Goal: Task Accomplishment & Management: Manage account settings

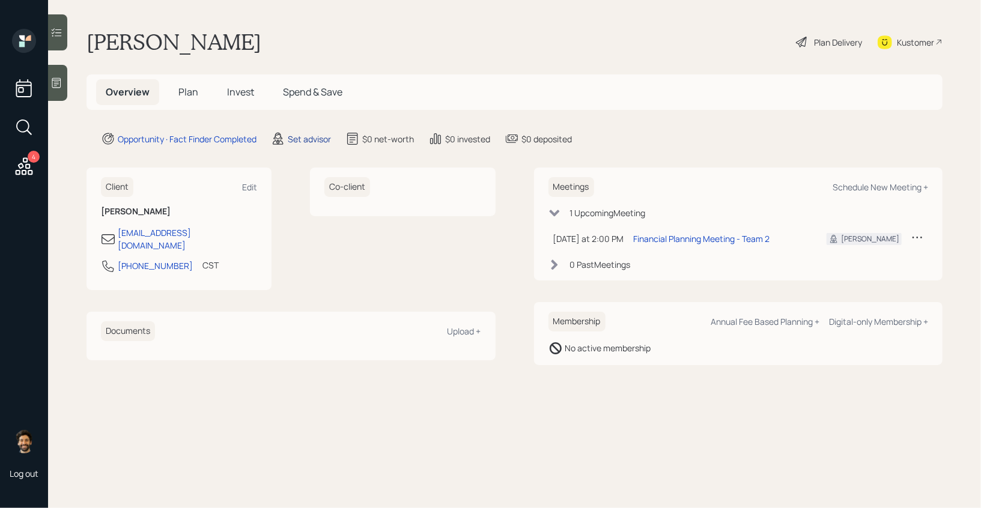
click at [316, 133] on div "Set advisor" at bounding box center [309, 139] width 43 height 13
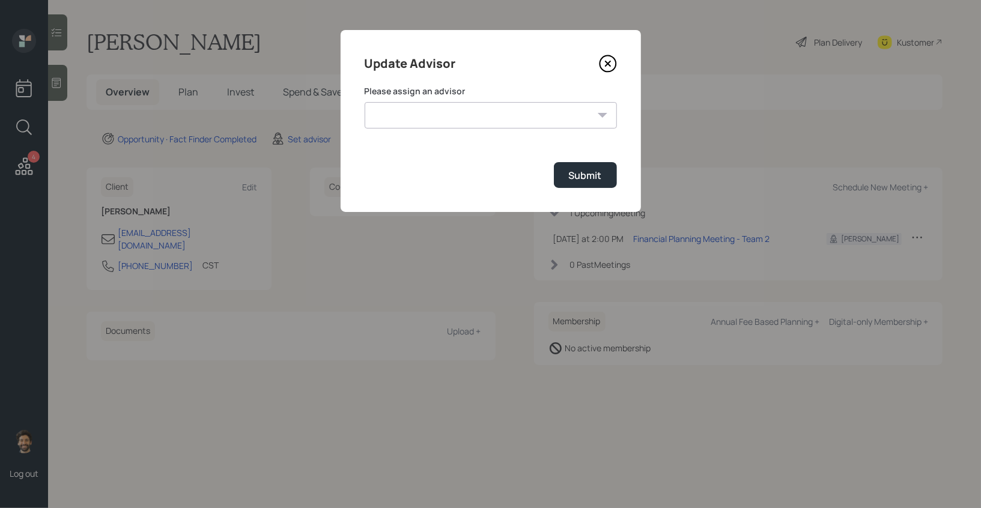
click at [417, 115] on select "Jonah Coleman Tyler End James DiStasi Treva Nostdahl Eric Schwartz Aleksandra S…" at bounding box center [490, 115] width 252 height 26
select select "f14b762f-c7c2-4b89-9227-8fa891345eea"
click at [364, 102] on select "Jonah Coleman Tyler End James DiStasi Treva Nostdahl Eric Schwartz Aleksandra S…" at bounding box center [490, 115] width 252 height 26
click at [594, 175] on div "Submit" at bounding box center [585, 175] width 33 height 13
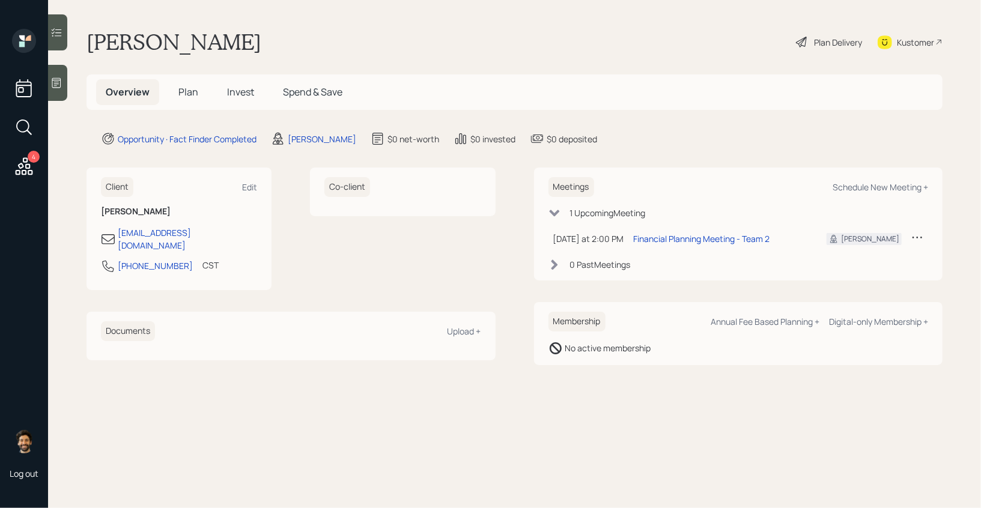
click at [184, 92] on span "Plan" at bounding box center [188, 91] width 20 height 13
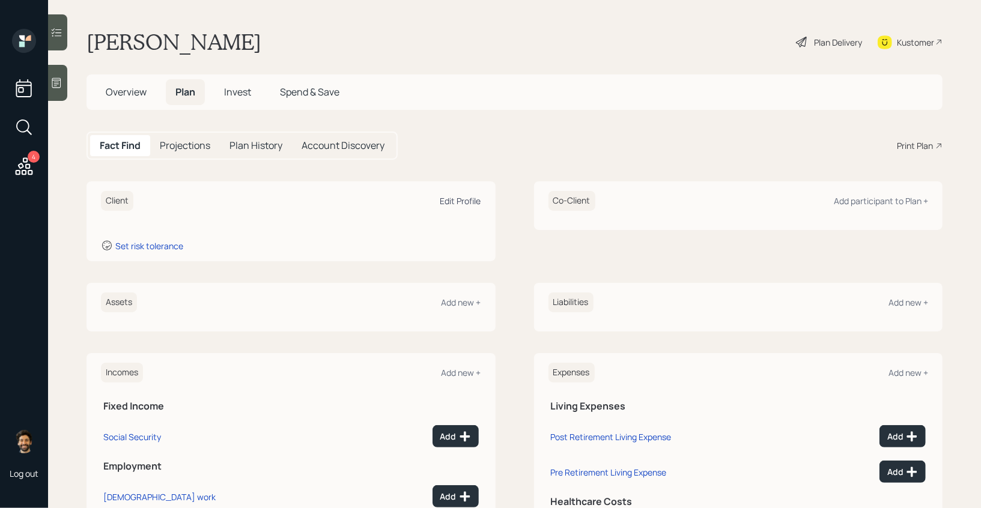
click at [459, 197] on div "Edit Profile" at bounding box center [460, 200] width 41 height 11
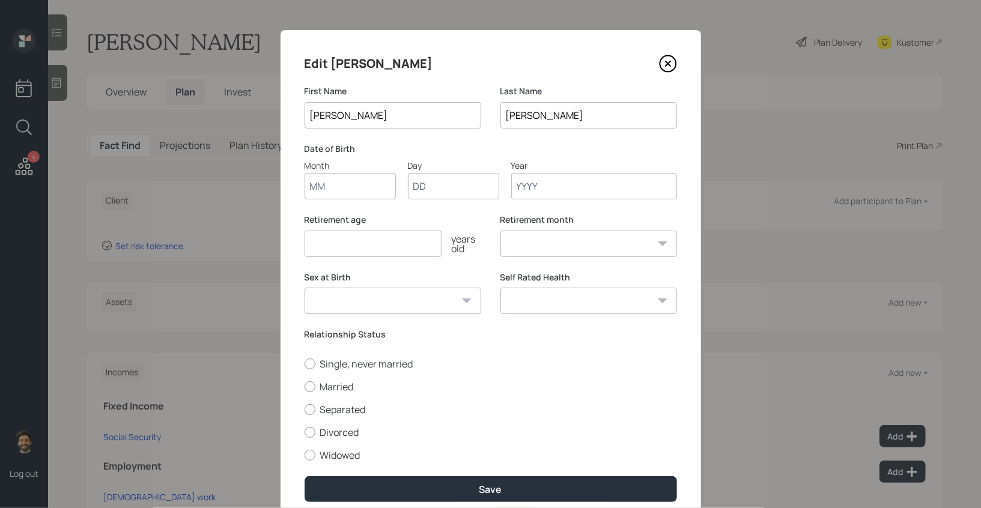
click at [344, 181] on input "Month" at bounding box center [349, 186] width 91 height 26
type input "01"
type input "1950"
select select "1"
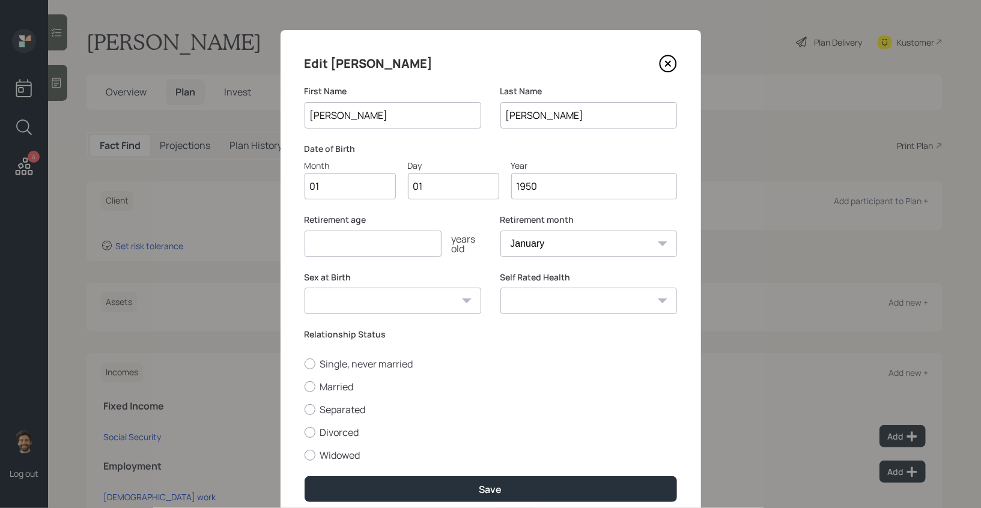
type input "1950"
click at [331, 252] on input "number" at bounding box center [372, 244] width 137 height 26
type input "65"
click at [317, 389] on label "Married" at bounding box center [490, 386] width 372 height 13
click at [304, 387] on input "Married" at bounding box center [304, 386] width 1 height 1
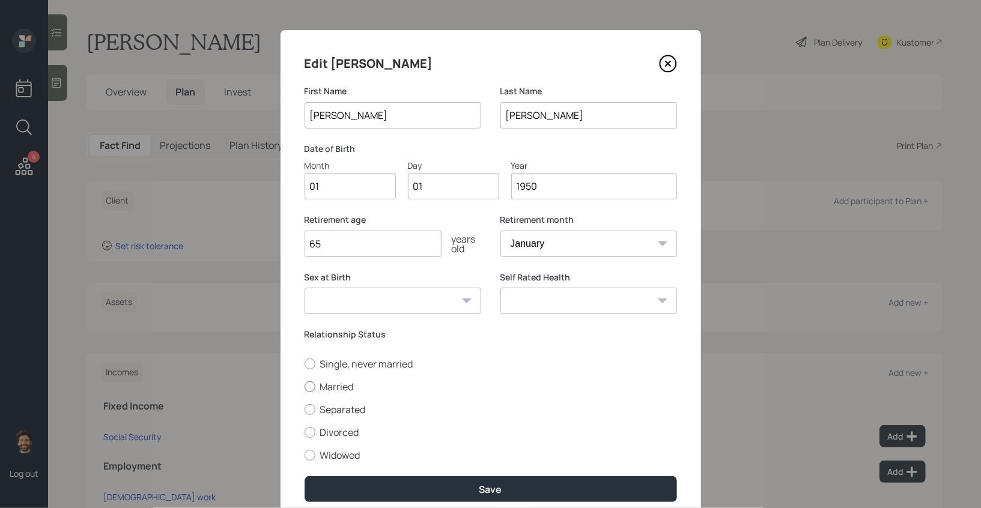
radio input "true"
click at [324, 362] on label "Single, never married" at bounding box center [490, 363] width 372 height 13
click at [304, 363] on input "Single, never married" at bounding box center [304, 363] width 1 height 1
radio input "true"
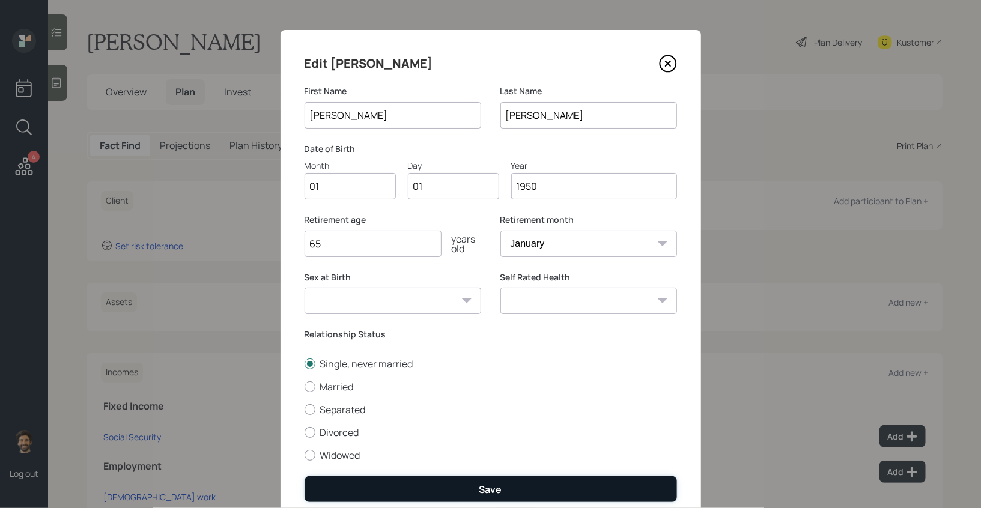
click at [335, 495] on button "Save" at bounding box center [490, 489] width 372 height 26
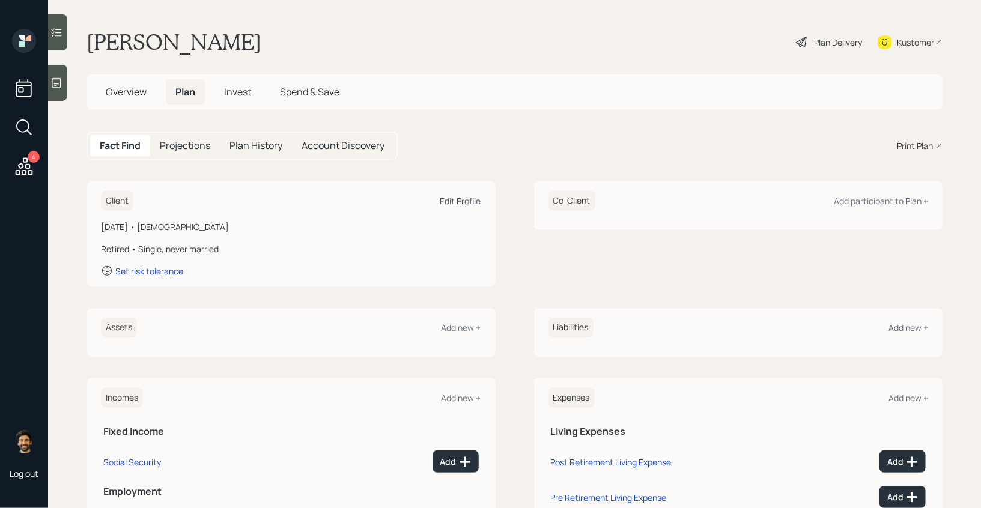
click at [450, 196] on div "Edit Profile" at bounding box center [460, 200] width 41 height 11
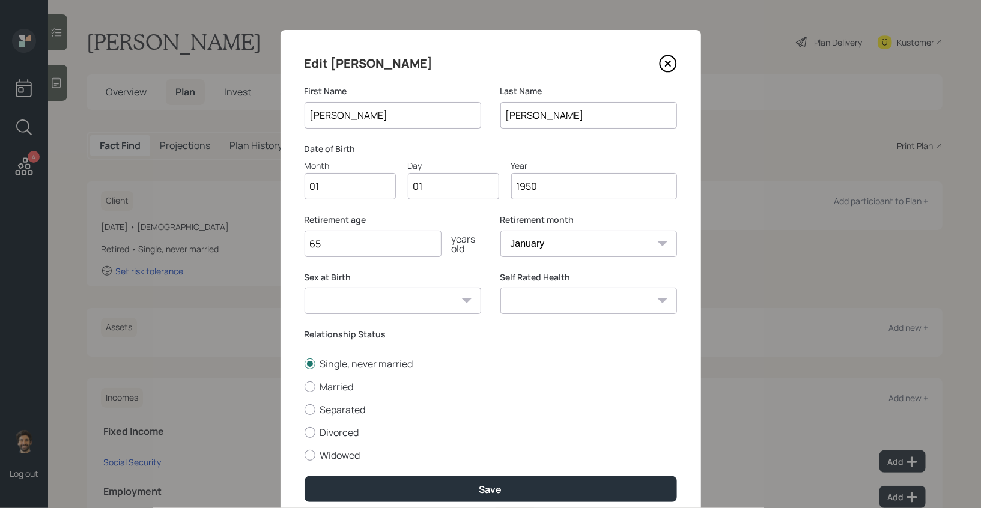
click at [559, 189] on input "1950" at bounding box center [594, 186] width 166 height 26
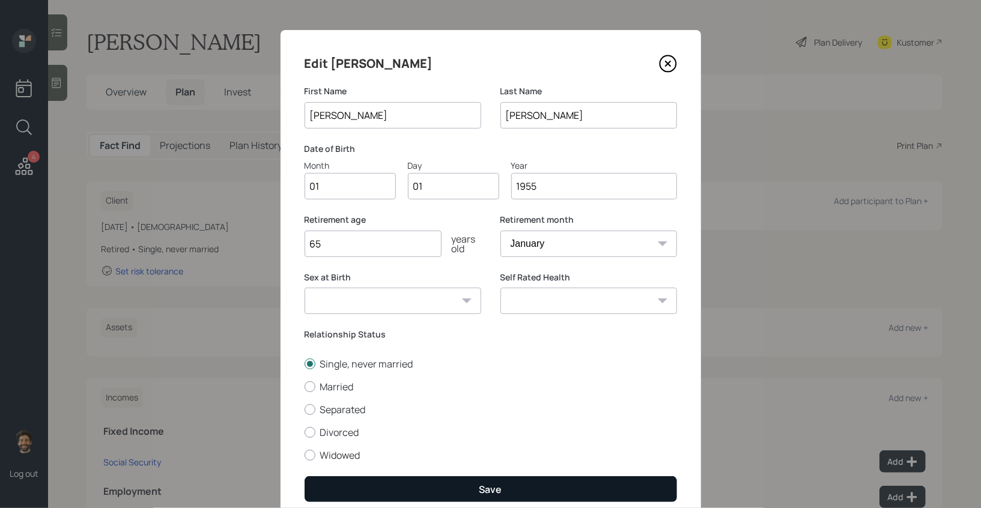
type input "1955"
click at [433, 485] on button "Save" at bounding box center [490, 489] width 372 height 26
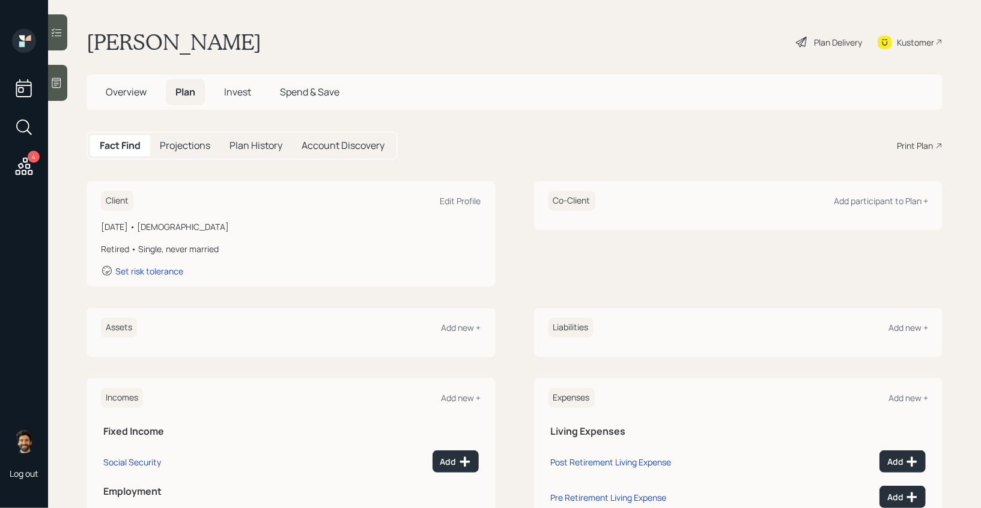
scroll to position [100, 0]
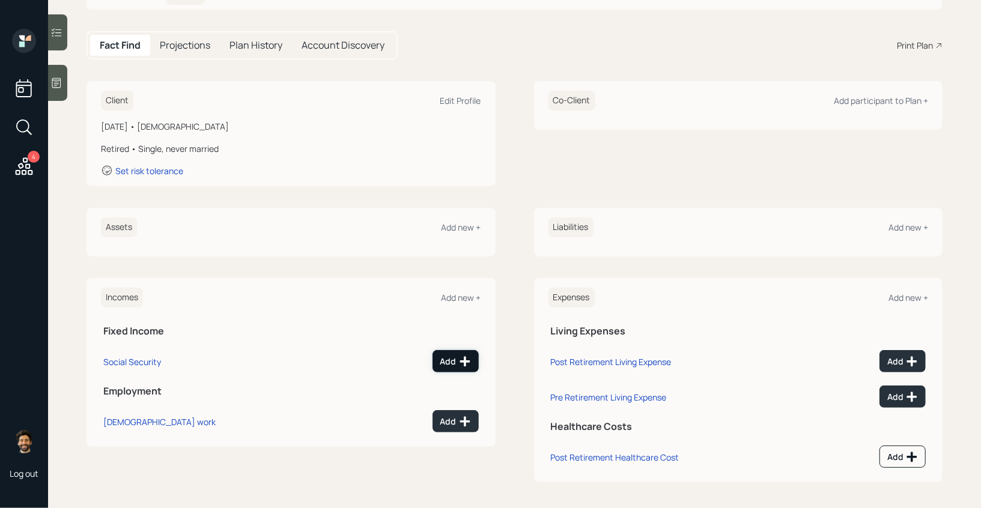
click at [461, 363] on icon at bounding box center [465, 361] width 12 height 12
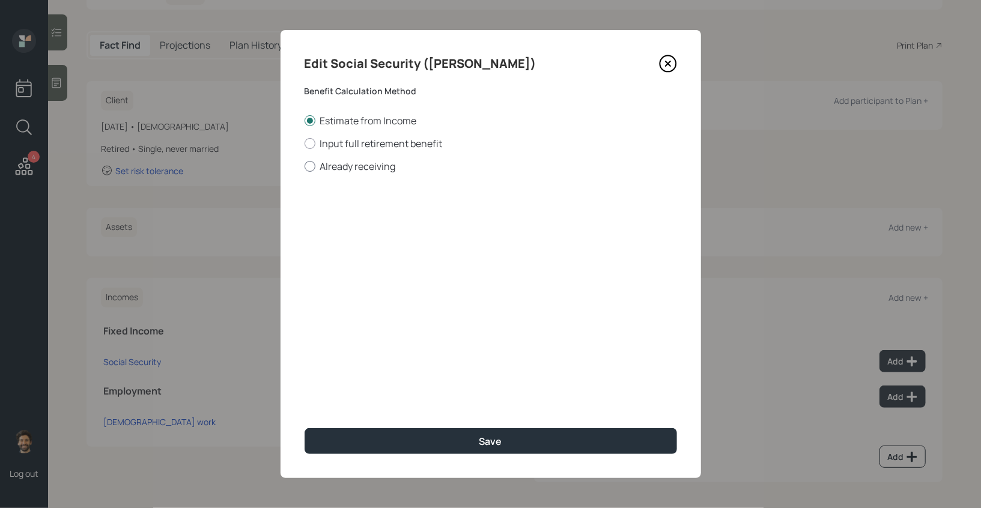
click at [337, 165] on label "Already receiving" at bounding box center [490, 166] width 372 height 13
click at [304, 166] on input "Already receiving" at bounding box center [304, 166] width 1 height 1
radio input "true"
click at [349, 217] on input "$" at bounding box center [490, 217] width 372 height 26
type input "$ 1,920"
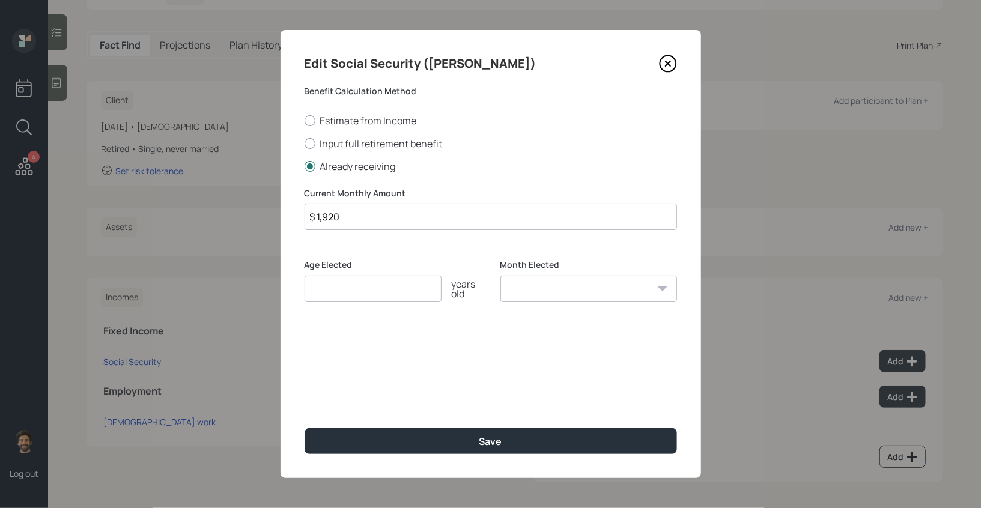
click at [362, 287] on input "number" at bounding box center [372, 289] width 137 height 26
type input "65"
click at [382, 455] on div "Edit Social Security (Justo) Benefit Calculation Method Estimate from Income In…" at bounding box center [490, 254] width 420 height 448
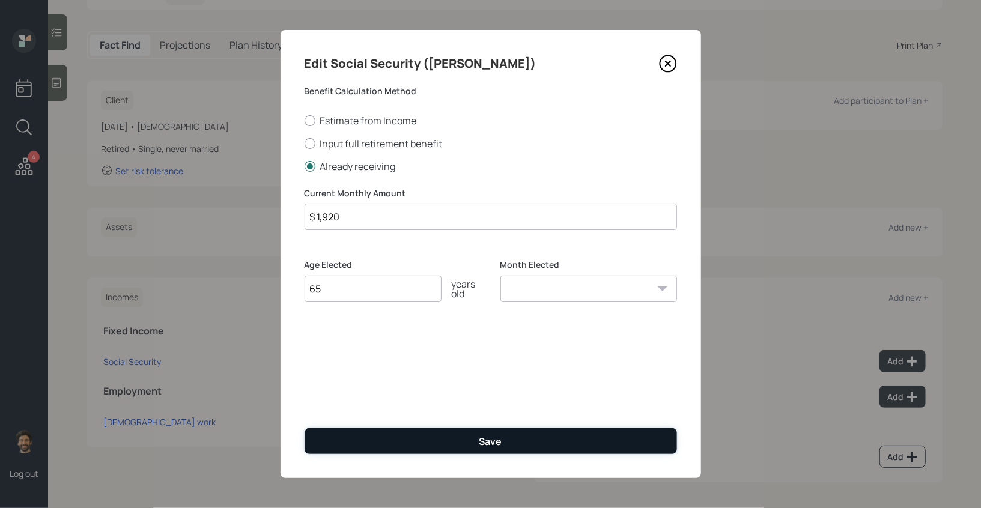
click at [364, 441] on button "Save" at bounding box center [490, 441] width 372 height 26
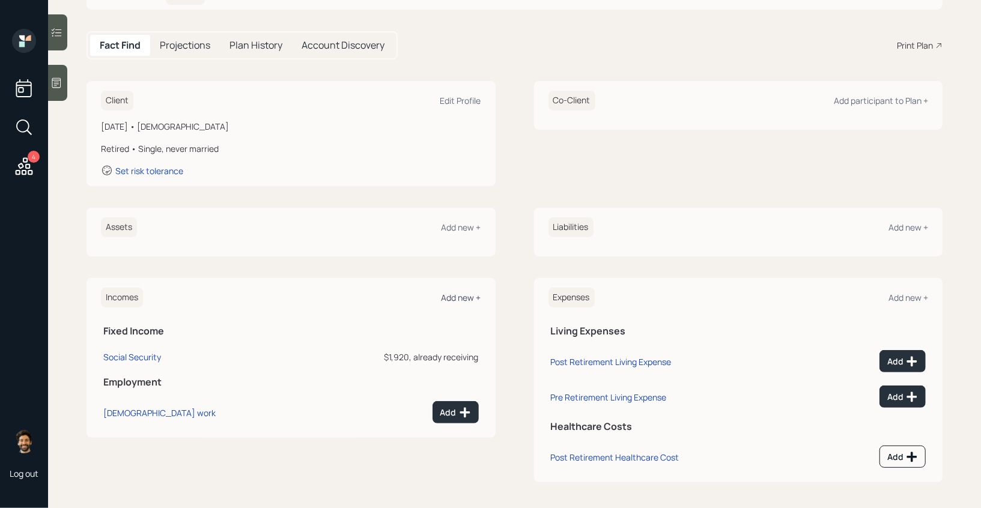
click at [454, 295] on div "Add new +" at bounding box center [461, 297] width 40 height 11
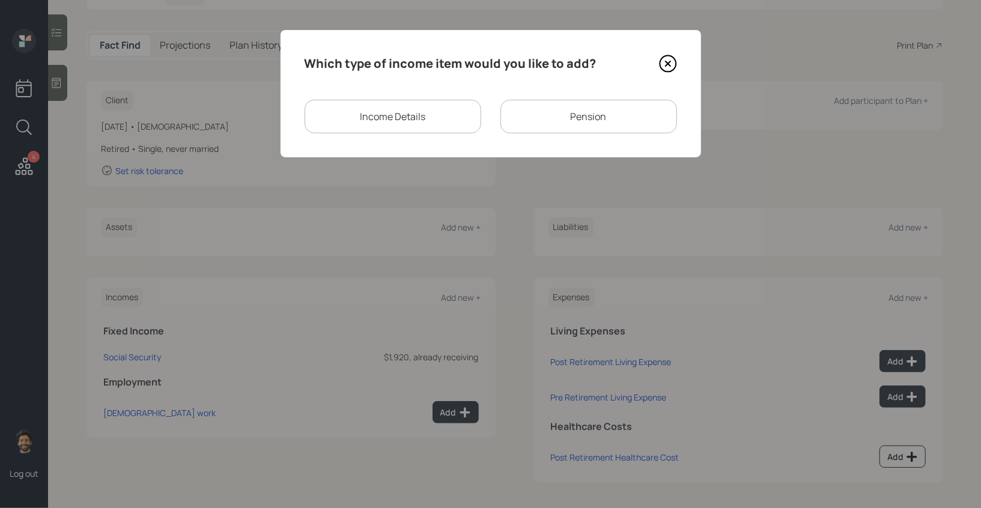
click at [533, 112] on div "Pension" at bounding box center [588, 117] width 177 height 34
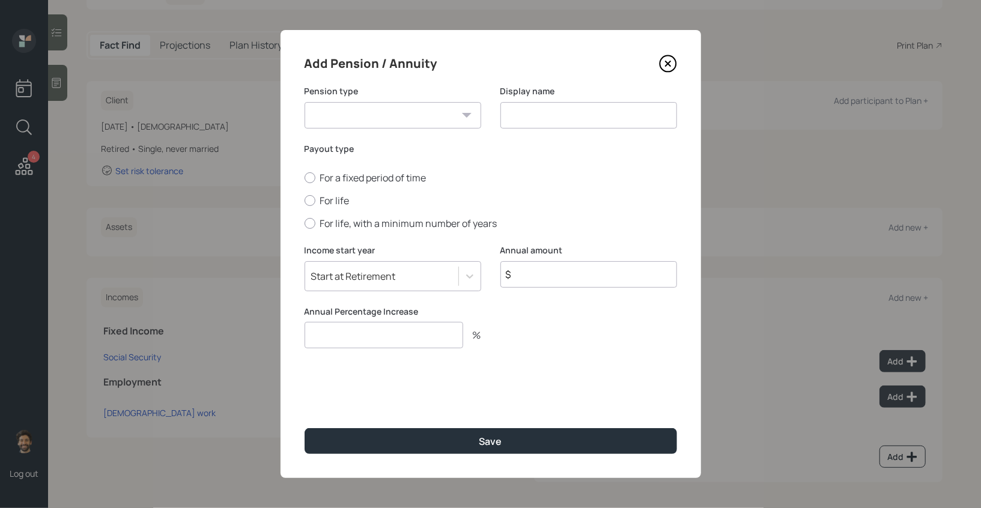
click at [386, 112] on select "Pension Annuity" at bounding box center [392, 115] width 177 height 26
select select "pension"
click at [304, 102] on select "Pension Annuity" at bounding box center [392, 115] width 177 height 26
click at [519, 112] on input at bounding box center [588, 115] width 177 height 26
type input "Pension"
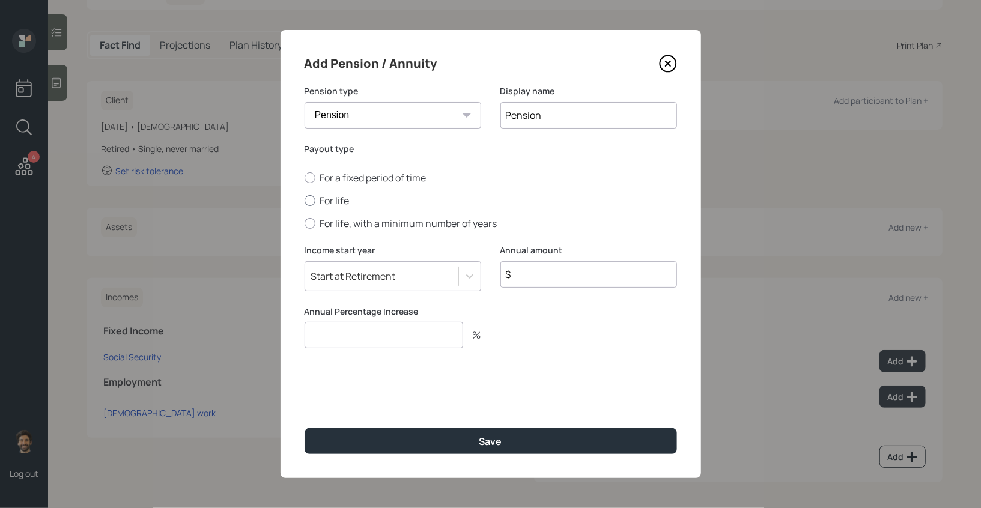
click at [333, 195] on label "For life" at bounding box center [490, 200] width 372 height 13
click at [304, 201] on input "For life" at bounding box center [304, 201] width 1 height 1
radio input "true"
click at [533, 270] on input "$" at bounding box center [588, 274] width 177 height 26
type input "$ 26,208"
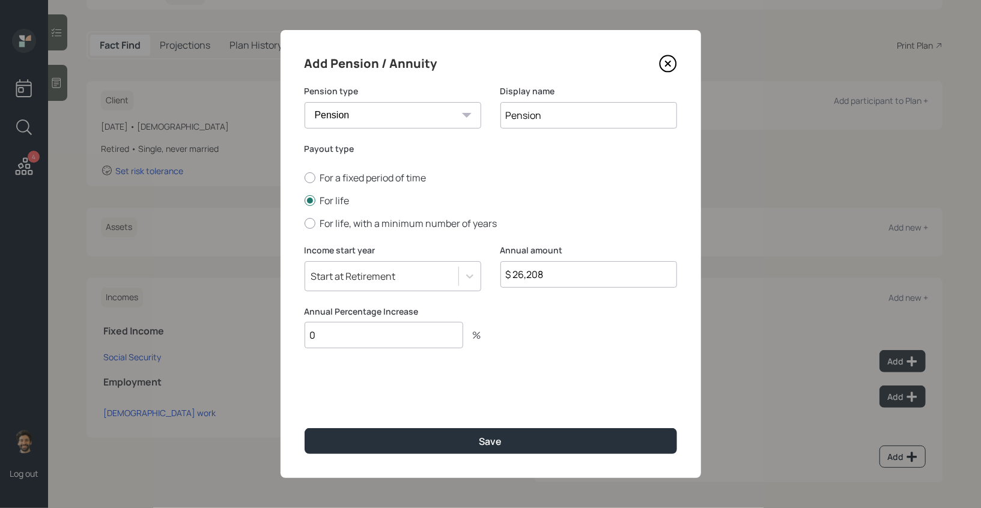
type input "0"
click at [375, 282] on div "Start at Retirement" at bounding box center [353, 276] width 85 height 13
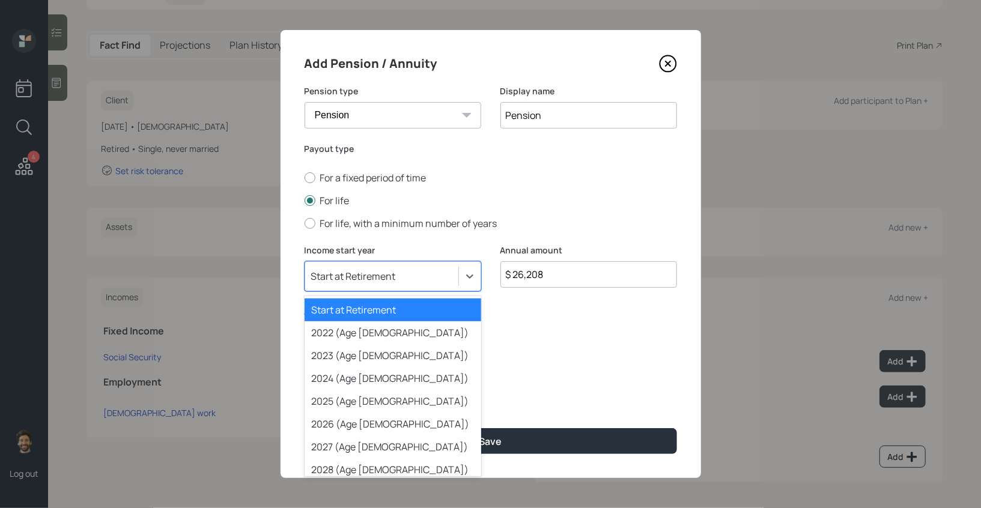
click at [361, 327] on div "2022 (Age 67)" at bounding box center [392, 332] width 177 height 23
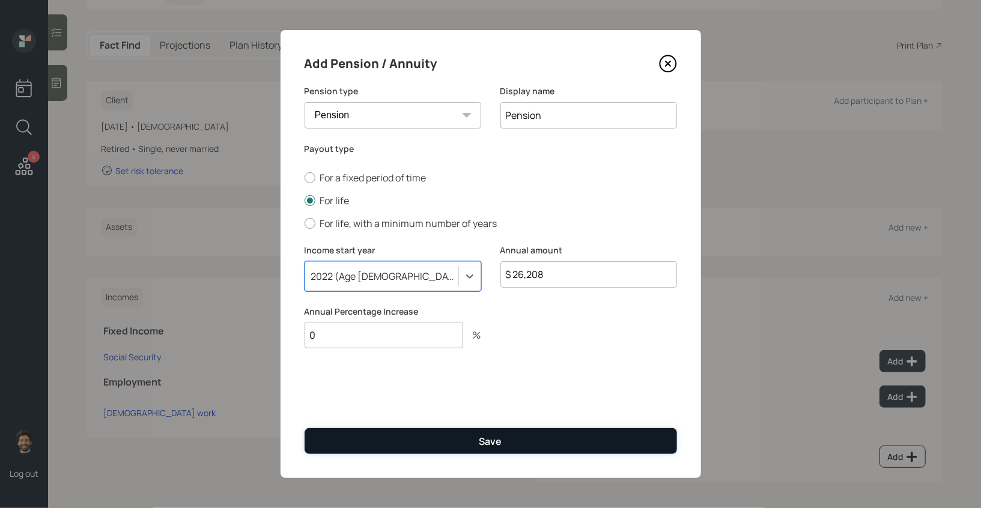
click at [363, 442] on button "Save" at bounding box center [490, 441] width 372 height 26
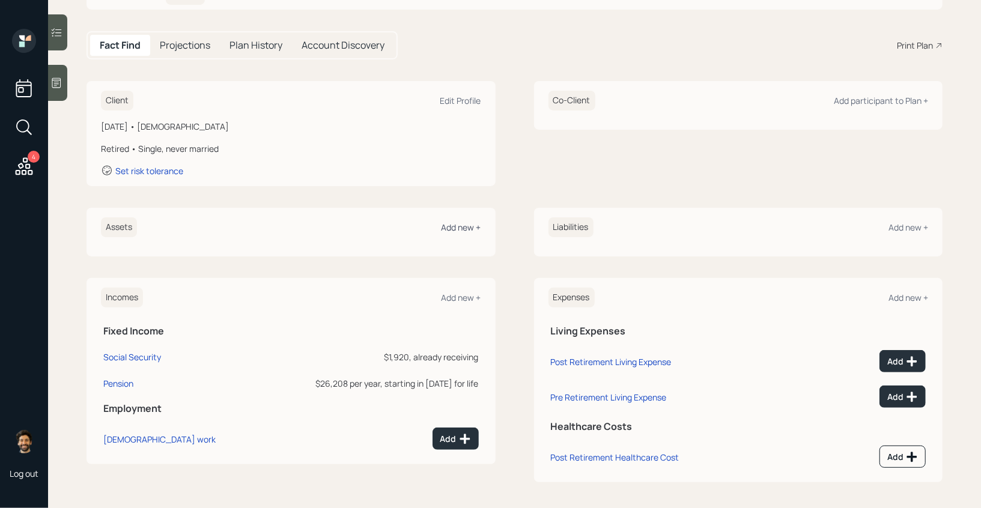
click at [449, 223] on div "Add new +" at bounding box center [461, 227] width 40 height 11
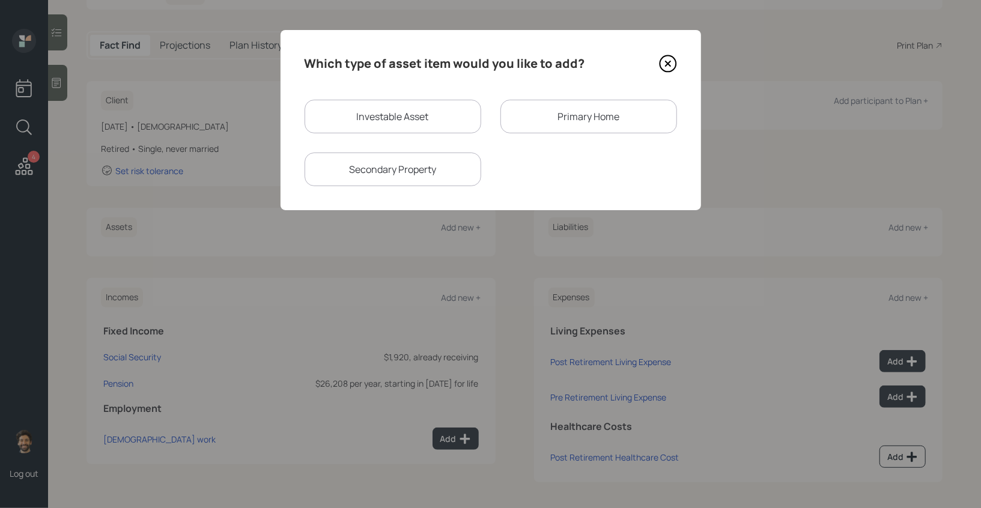
click at [368, 123] on div "Investable Asset" at bounding box center [392, 117] width 177 height 34
select select "taxable"
select select "balanced"
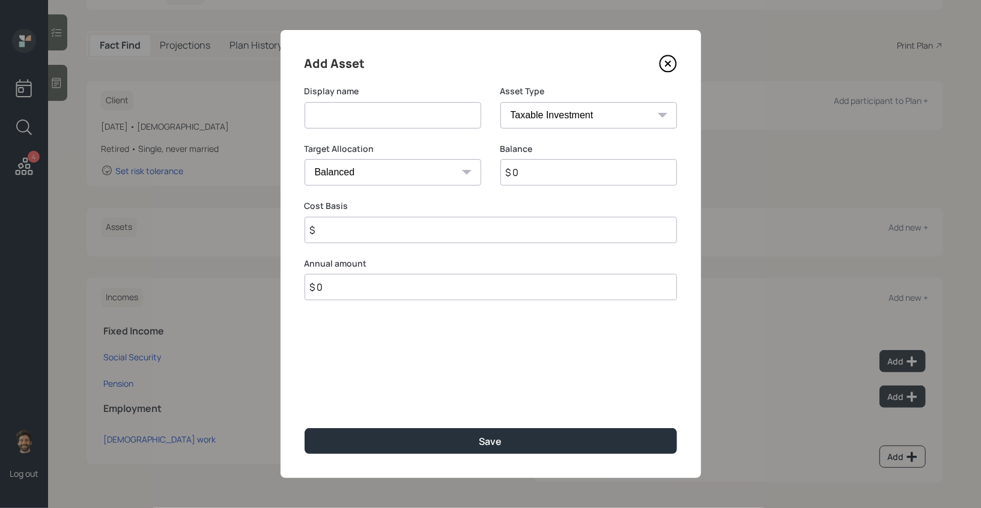
click at [369, 113] on input at bounding box center [392, 115] width 177 height 26
type input "HYS"
click at [539, 179] on input "$ 0" at bounding box center [588, 172] width 177 height 26
type input "$ 56,000"
click at [533, 121] on select "SEP IRA IRA Roth IRA 401(k) Roth 401(k) 403(b) Roth 403(b) 457(b) Roth 457(b) H…" at bounding box center [588, 115] width 177 height 26
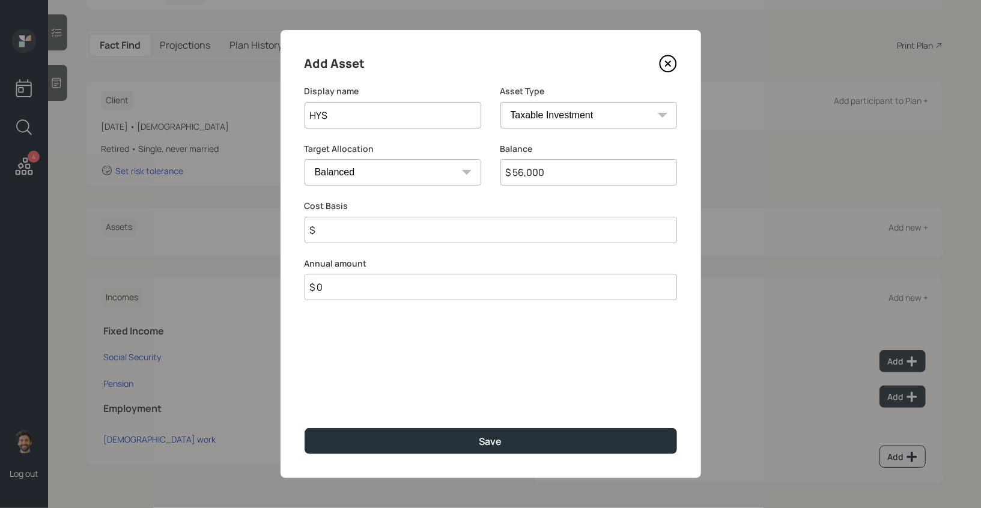
select select "emergency_fund"
click at [500, 102] on select "SEP IRA IRA Roth IRA 401(k) Roth 401(k) 403(b) Roth 403(b) 457(b) Roth 457(b) H…" at bounding box center [588, 115] width 177 height 26
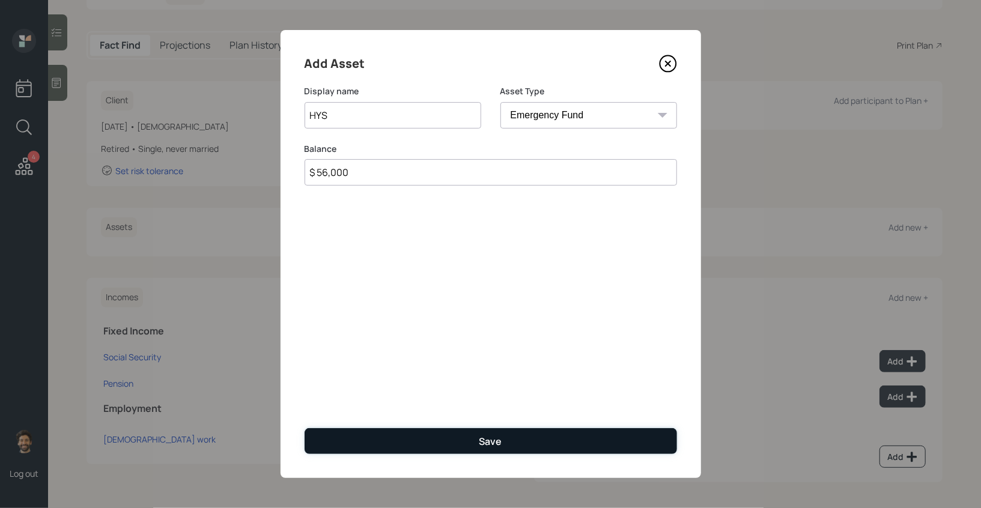
click at [380, 433] on button "Save" at bounding box center [490, 441] width 372 height 26
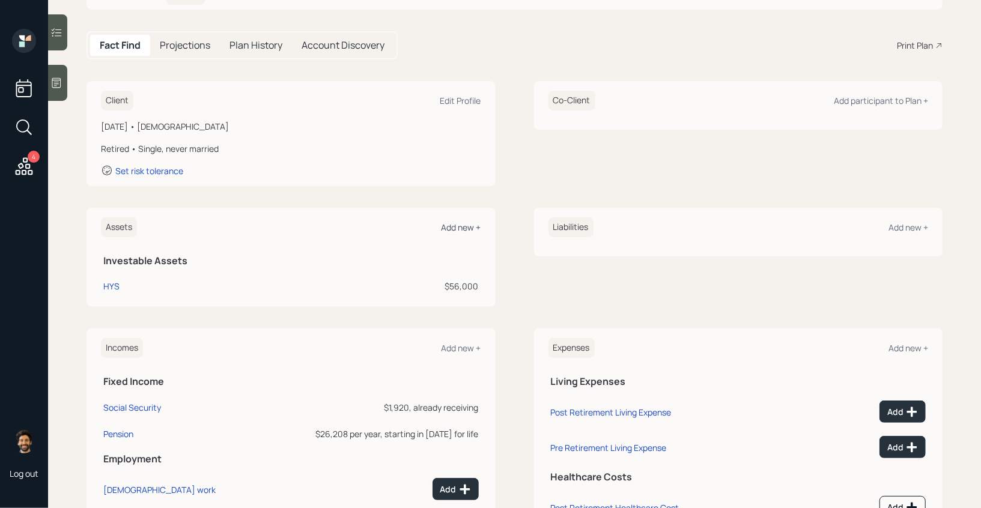
click at [455, 224] on div "Add new +" at bounding box center [461, 227] width 40 height 11
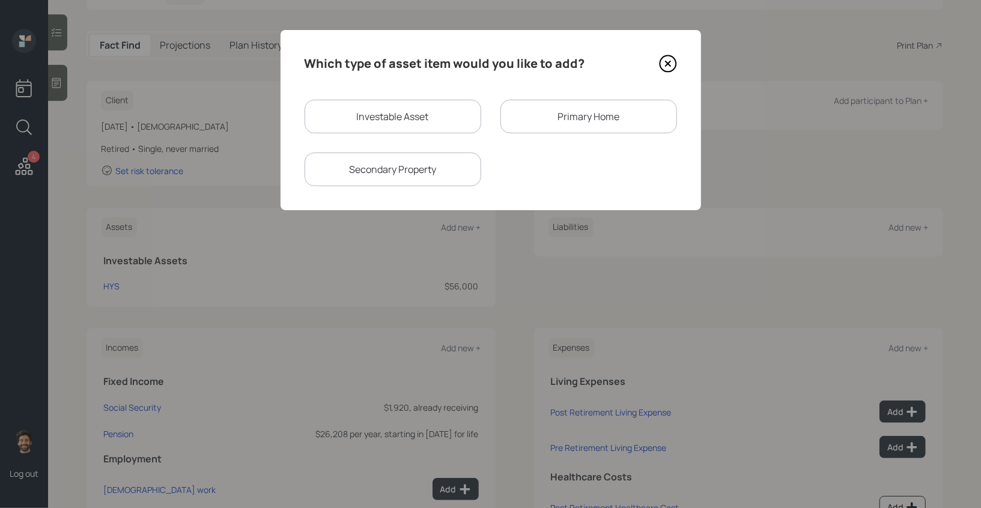
click at [367, 103] on div "Investable Asset" at bounding box center [392, 117] width 177 height 34
select select "taxable"
select select "balanced"
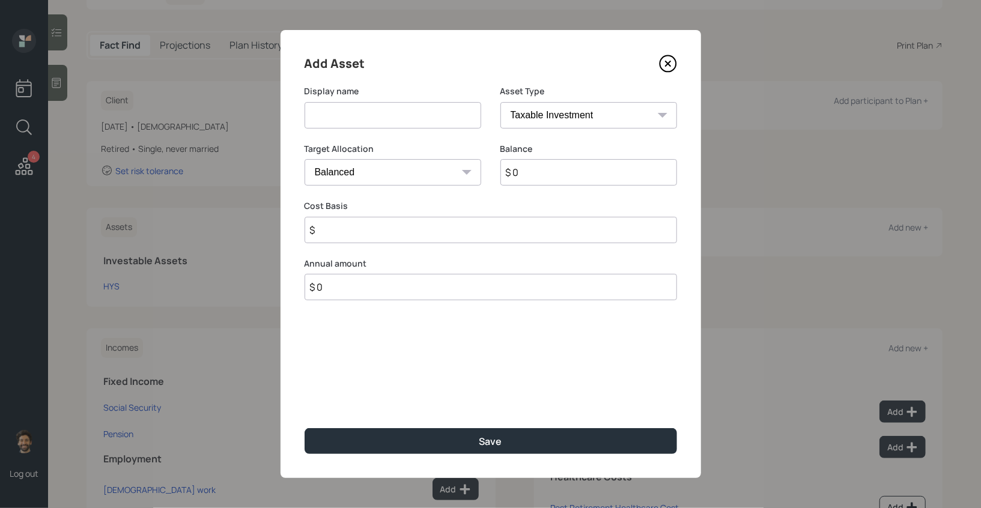
click at [349, 116] on input at bounding box center [392, 115] width 177 height 26
type input "Stocks"
click at [551, 166] on input "$ 0" at bounding box center [588, 172] width 177 height 26
type input "$ 133,000"
click at [357, 234] on input "$" at bounding box center [490, 230] width 372 height 26
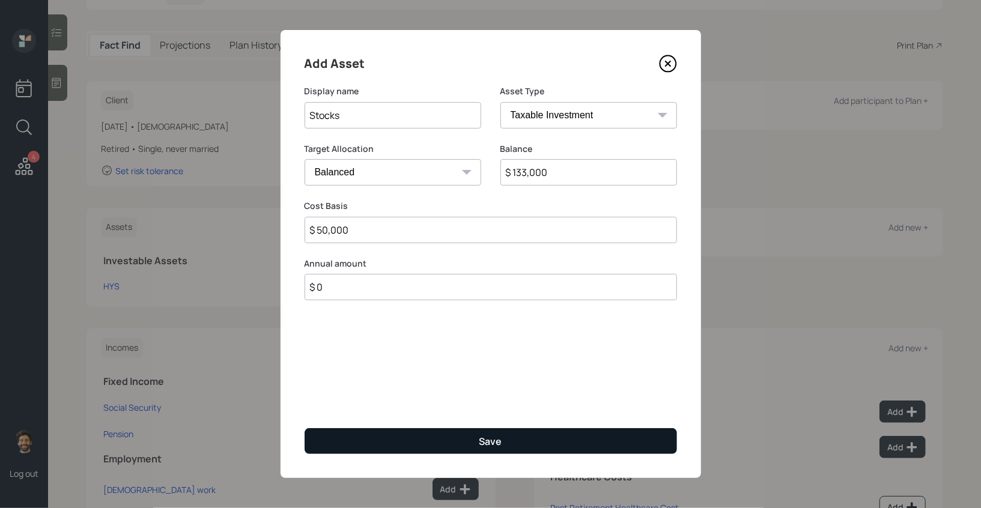
type input "$ 50,000"
click at [360, 445] on button "Save" at bounding box center [490, 441] width 372 height 26
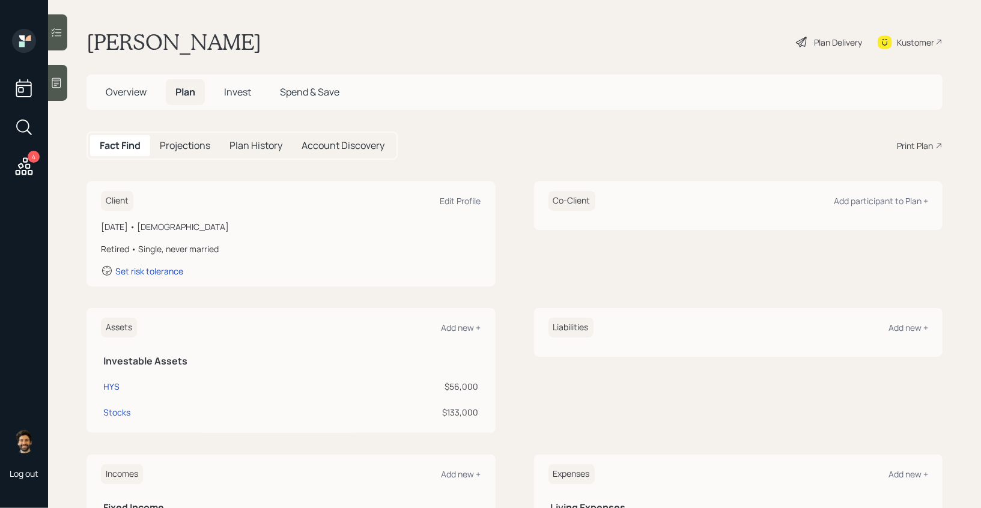
click at [918, 40] on div "Kustomer" at bounding box center [914, 42] width 37 height 13
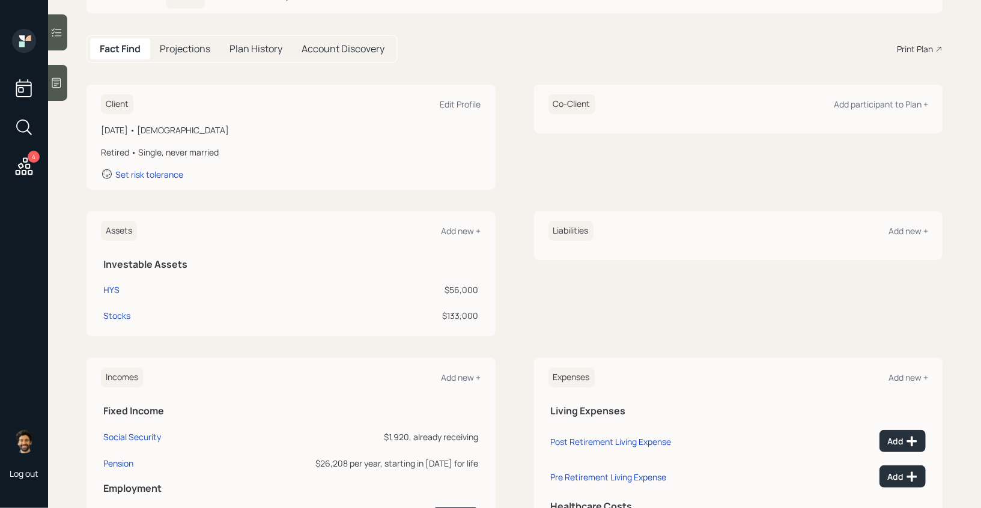
scroll to position [177, 0]
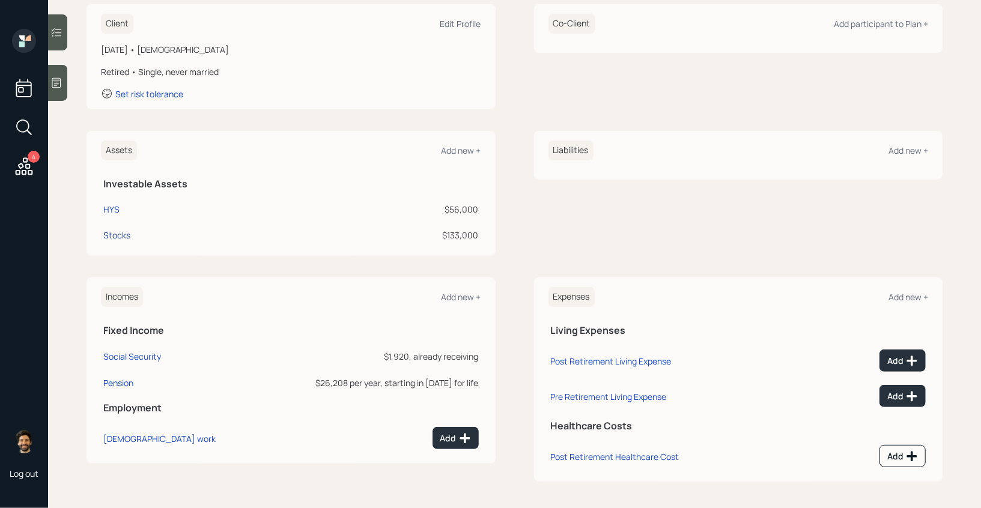
click at [121, 234] on div "Stocks" at bounding box center [116, 235] width 27 height 13
select select "taxable"
select select "balanced"
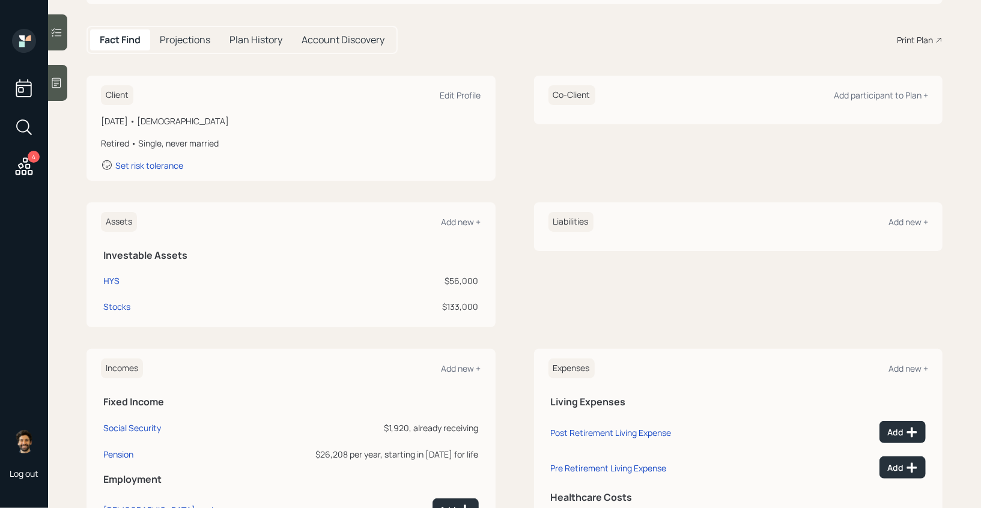
scroll to position [177, 0]
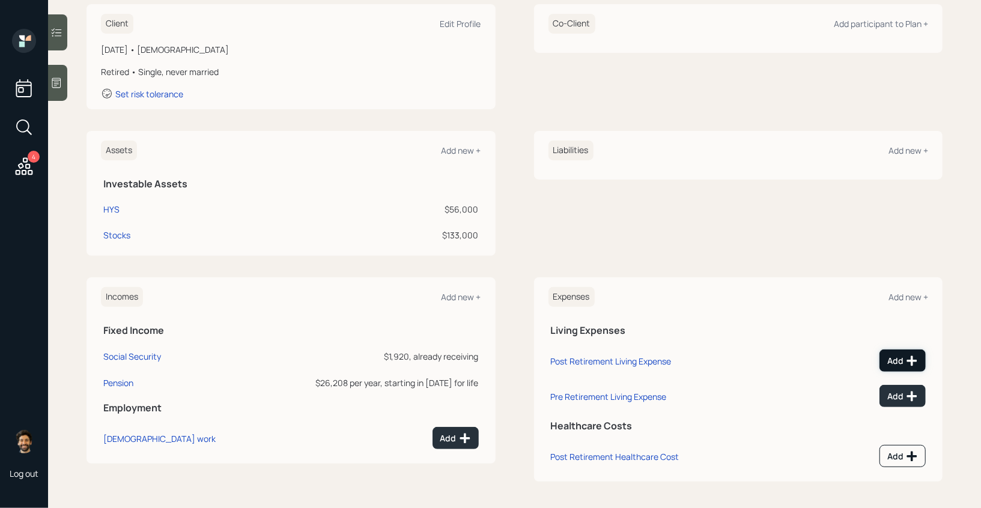
click at [891, 358] on div "Add" at bounding box center [902, 361] width 31 height 12
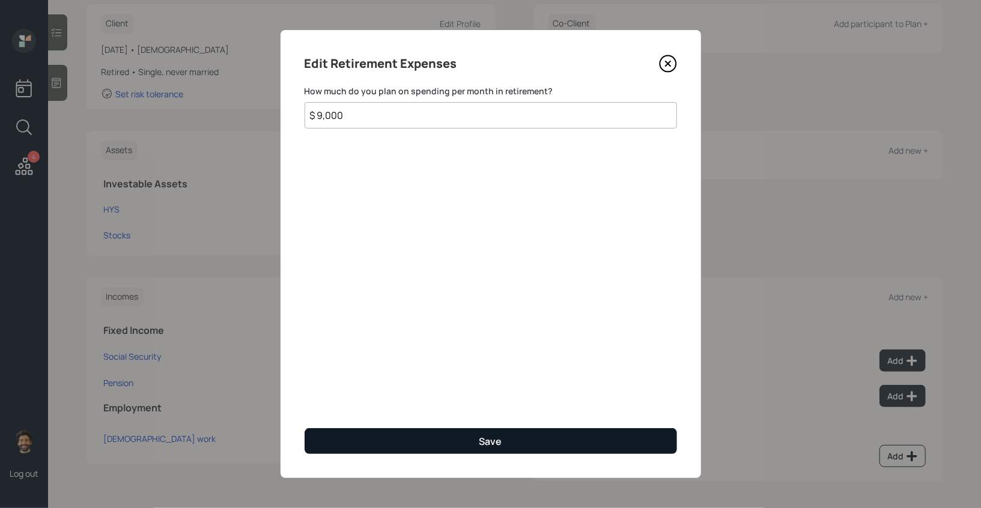
type input "$ 9,000"
click at [360, 441] on button "Save" at bounding box center [490, 441] width 372 height 26
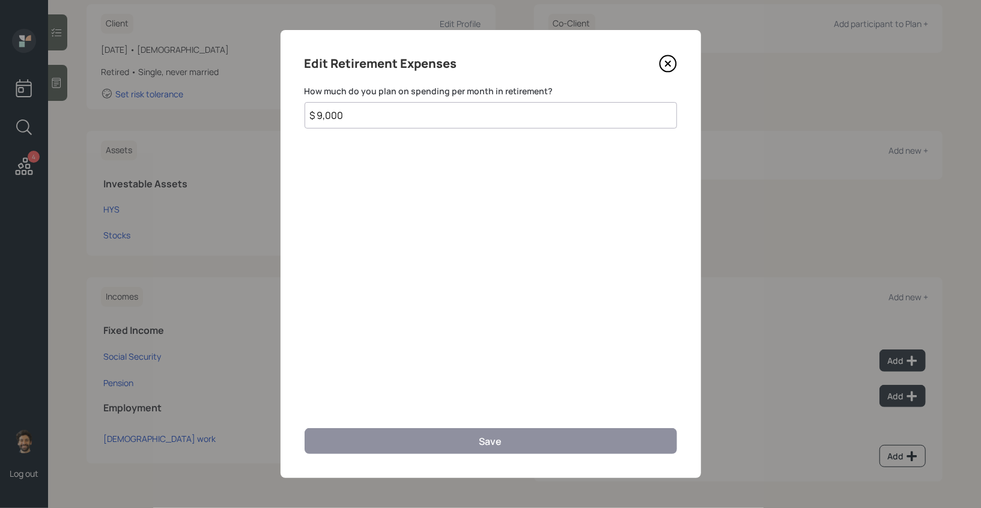
scroll to position [169, 0]
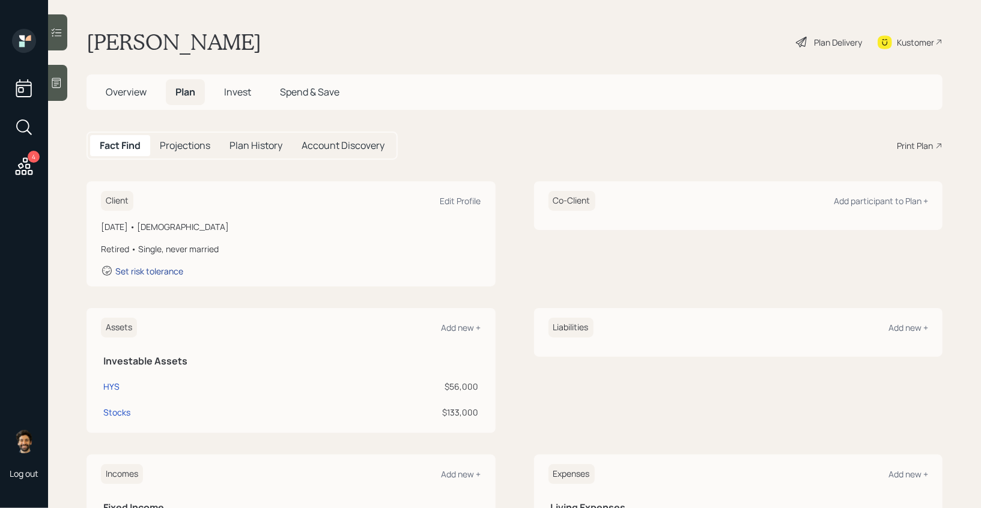
click at [156, 271] on div "Set risk tolerance" at bounding box center [149, 270] width 68 height 11
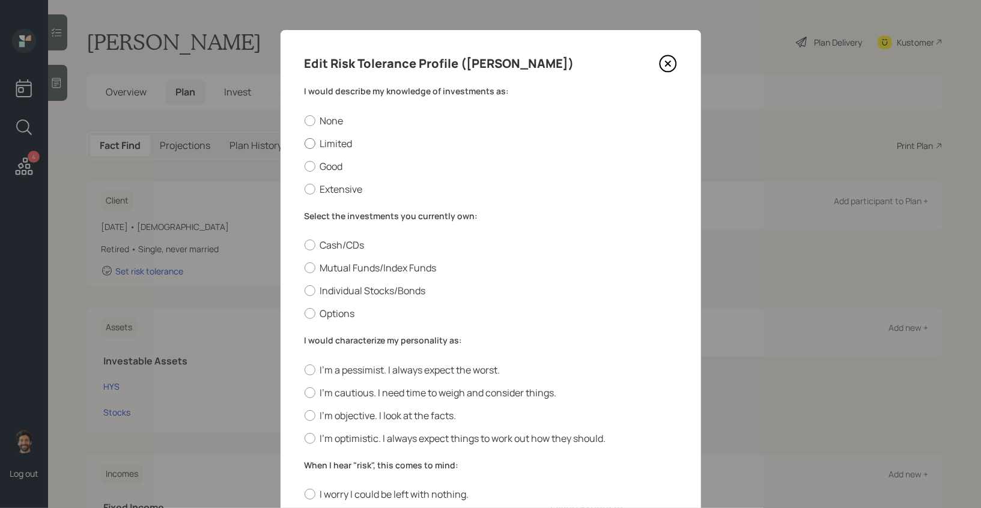
click at [313, 145] on div at bounding box center [309, 143] width 11 height 11
click at [304, 144] on input "Limited" at bounding box center [304, 143] width 1 height 1
radio input "true"
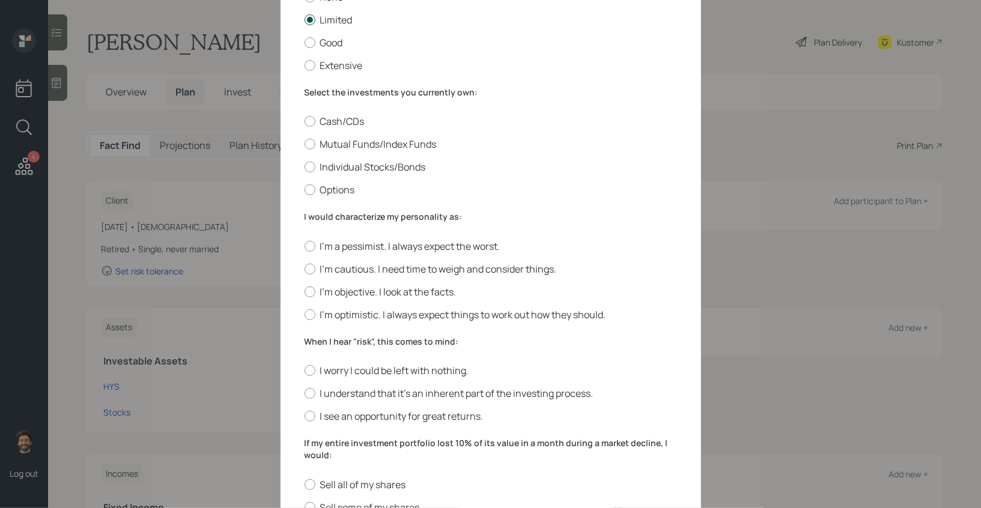
scroll to position [139, 0]
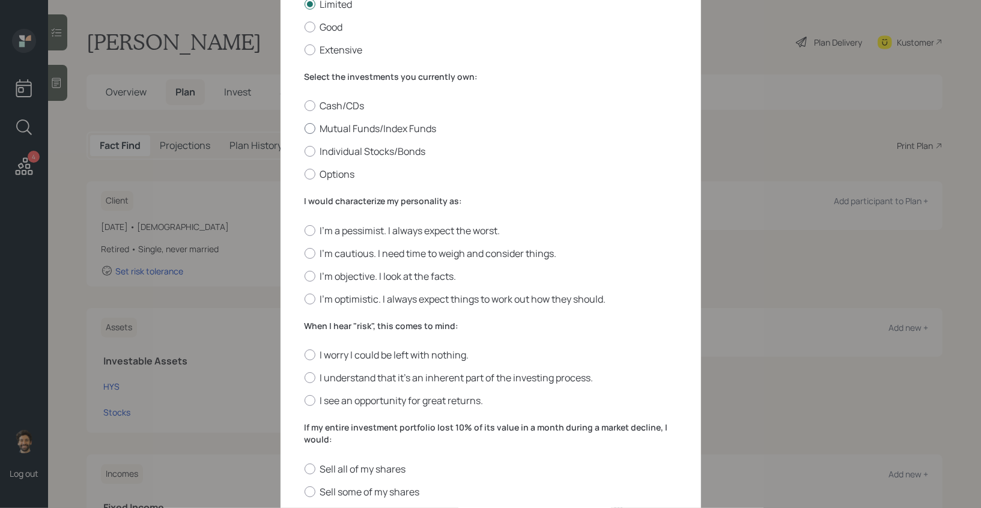
click at [315, 127] on label "Mutual Funds/Index Funds" at bounding box center [490, 128] width 372 height 13
click at [304, 129] on input "Mutual Funds/Index Funds" at bounding box center [304, 129] width 1 height 1
radio input "true"
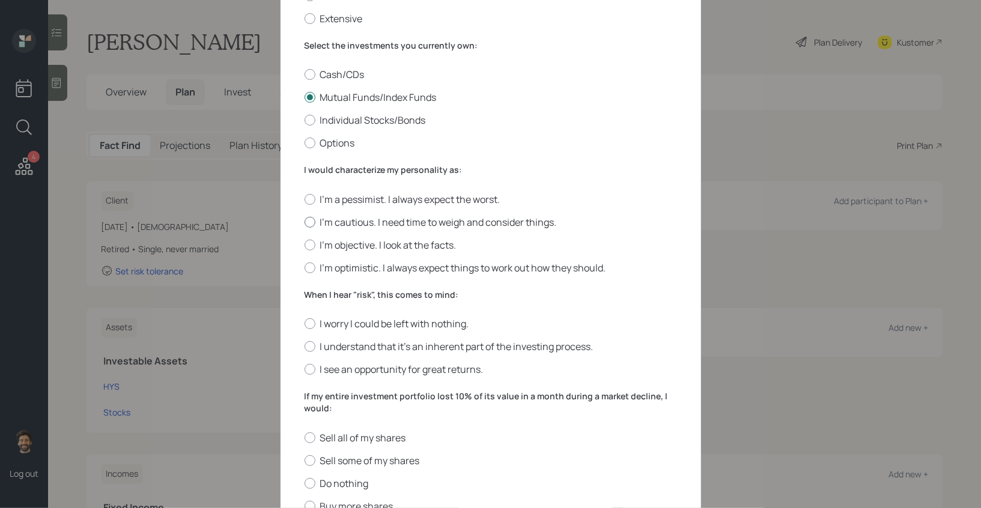
scroll to position [330, 0]
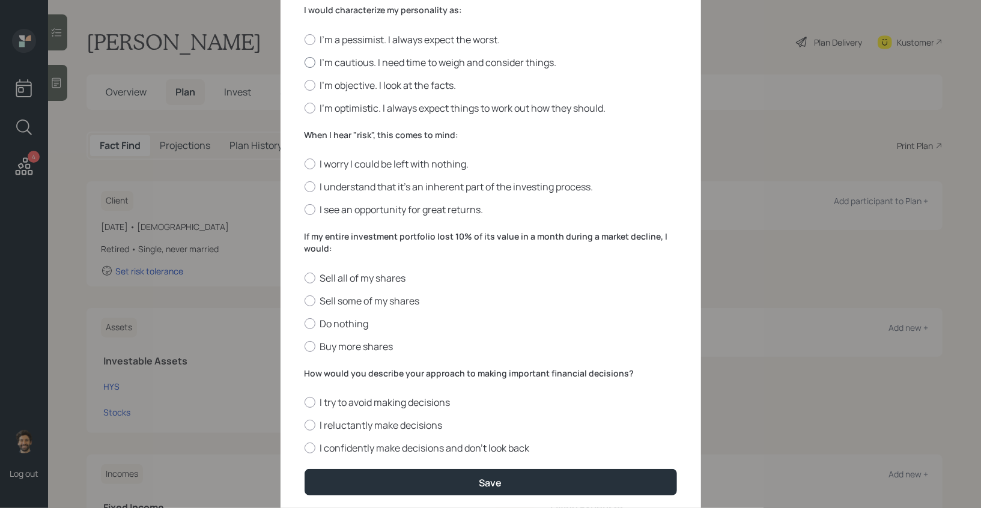
click at [304, 65] on div at bounding box center [309, 62] width 11 height 11
click at [304, 62] on input "I'm cautious. I need time to weigh and consider things." at bounding box center [304, 62] width 1 height 1
radio input "true"
click at [319, 136] on label "When I hear "risk", this comes to mind:" at bounding box center [490, 135] width 372 height 12
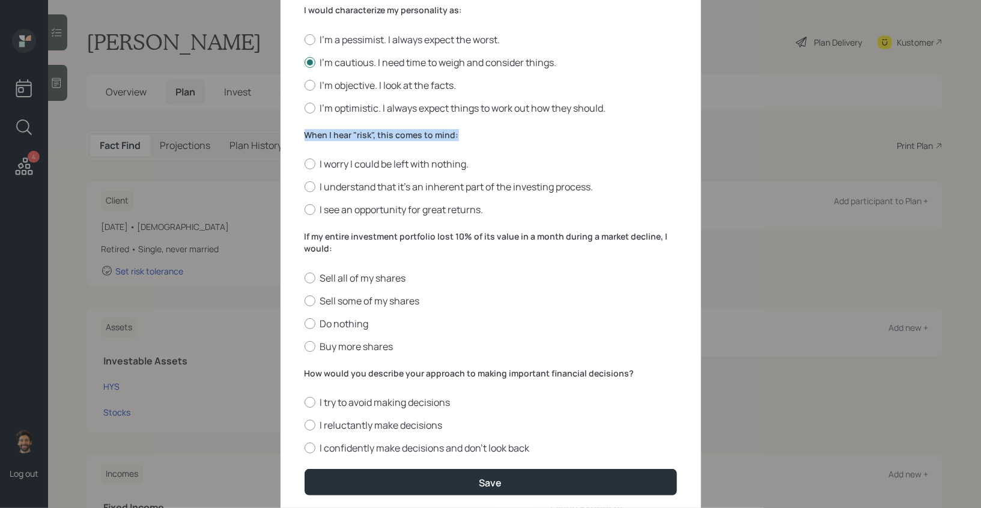
click at [319, 136] on label "When I hear "risk", this comes to mind:" at bounding box center [490, 135] width 372 height 12
click at [310, 325] on div at bounding box center [309, 323] width 11 height 11
click at [304, 324] on input "Do nothing" at bounding box center [304, 323] width 1 height 1
radio input "true"
click at [331, 211] on label "I see an opportunity for great returns." at bounding box center [490, 209] width 372 height 13
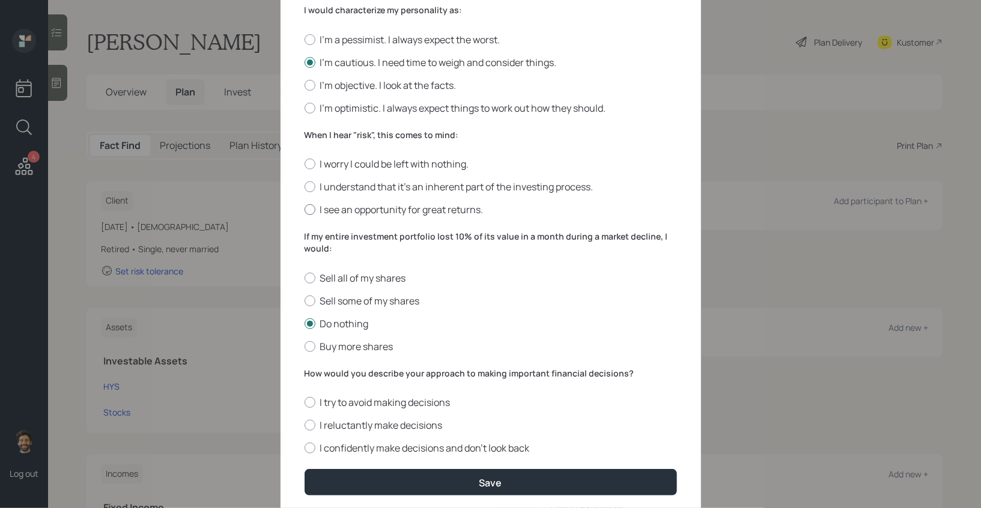
click at [304, 210] on input "I see an opportunity for great returns." at bounding box center [304, 210] width 1 height 1
radio input "true"
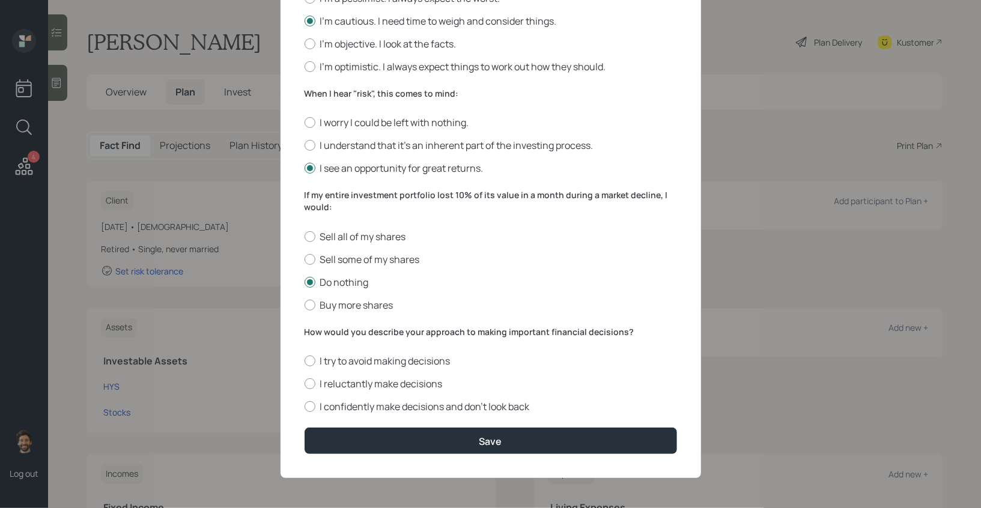
click at [319, 329] on label "How would you describe your approach to making important financial decisions?" at bounding box center [490, 332] width 372 height 12
click at [327, 382] on label "I reluctantly make decisions" at bounding box center [490, 383] width 372 height 13
click at [304, 384] on input "I reluctantly make decisions" at bounding box center [304, 384] width 1 height 1
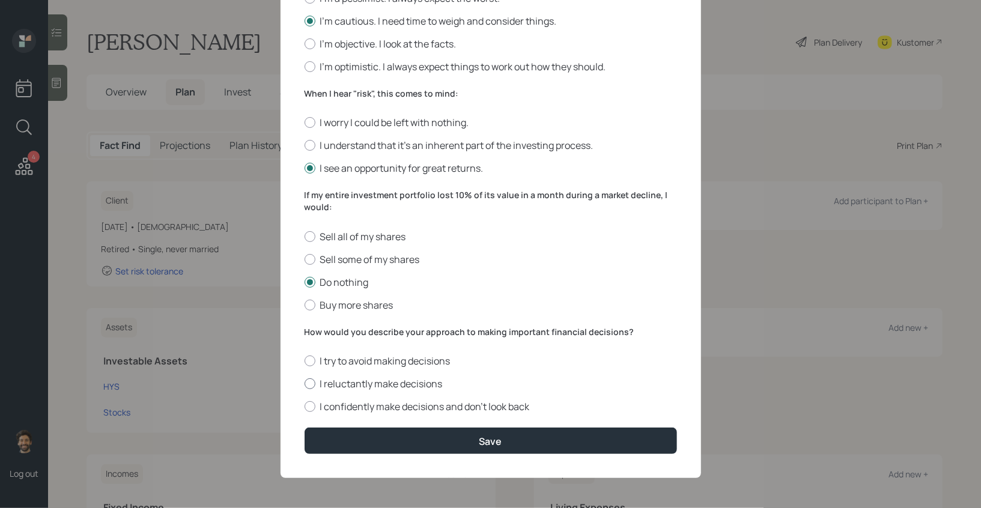
radio input "true"
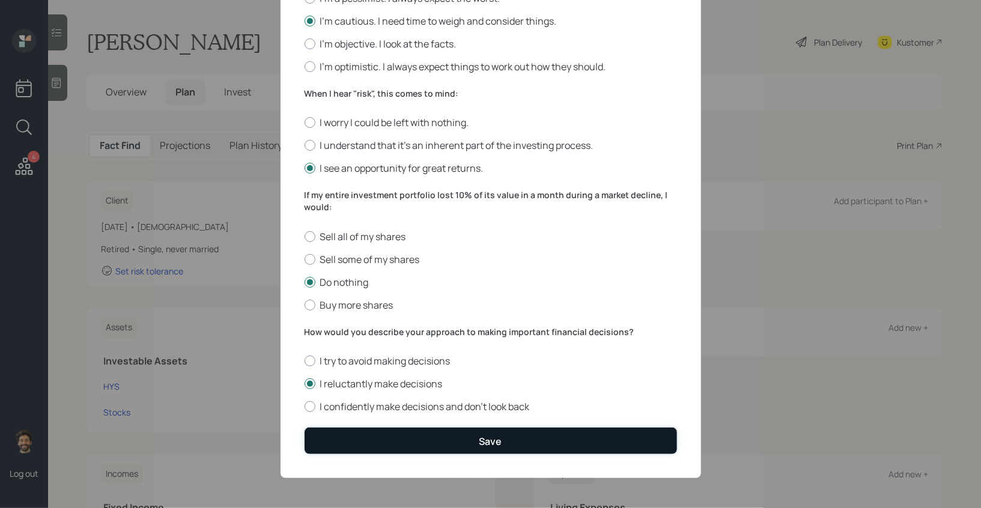
click at [331, 437] on button "Save" at bounding box center [490, 441] width 372 height 26
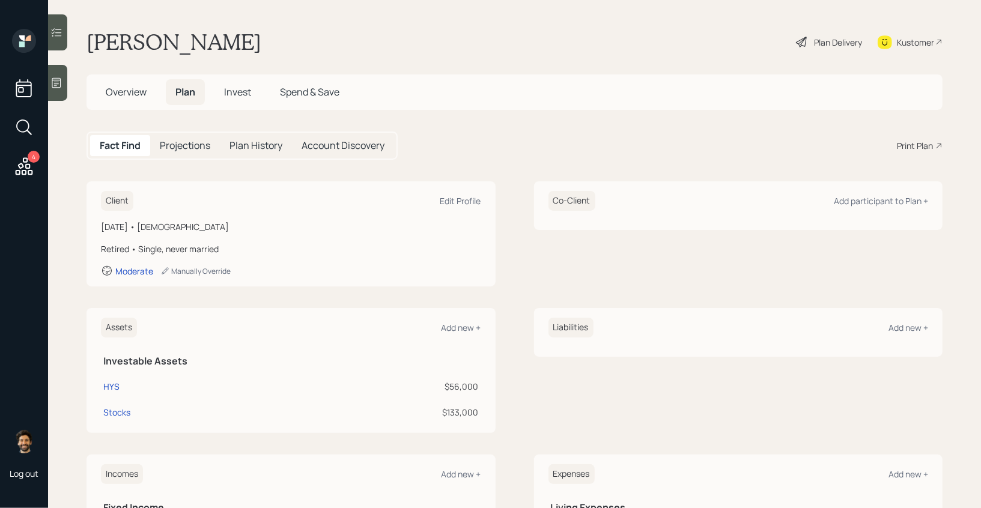
click at [228, 91] on span "Invest" at bounding box center [237, 91] width 27 height 13
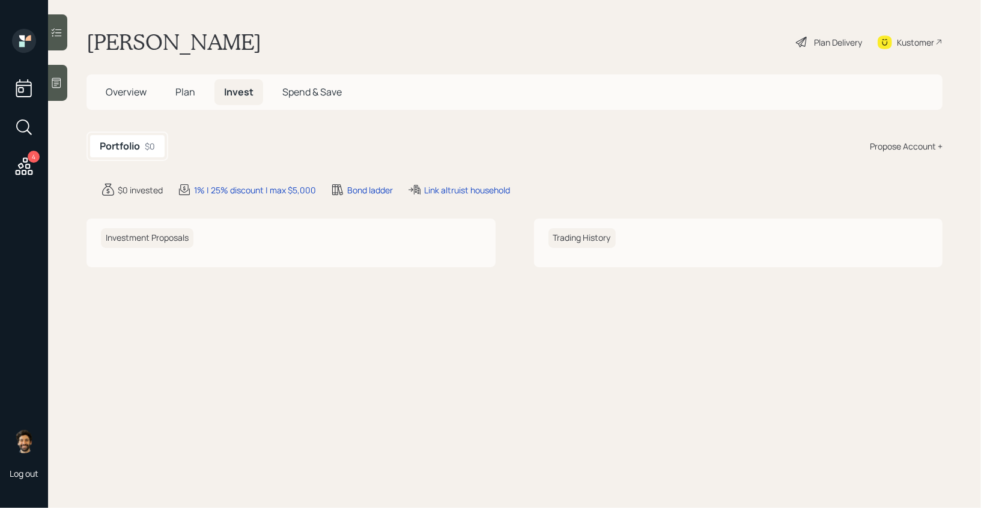
click at [896, 148] on div "Propose Account +" at bounding box center [905, 146] width 73 height 13
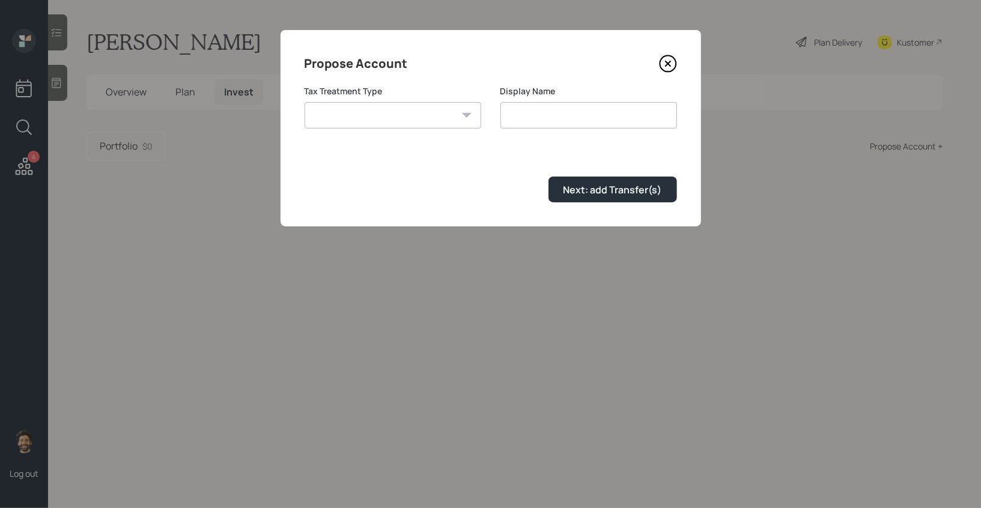
click at [392, 106] on select "Roth Taxable Traditional" at bounding box center [392, 115] width 177 height 26
select select "taxable"
click at [304, 102] on select "Roth Taxable Traditional" at bounding box center [392, 115] width 177 height 26
type input "Taxable"
click at [574, 189] on div "Next: add Transfer(s)" at bounding box center [612, 189] width 98 height 13
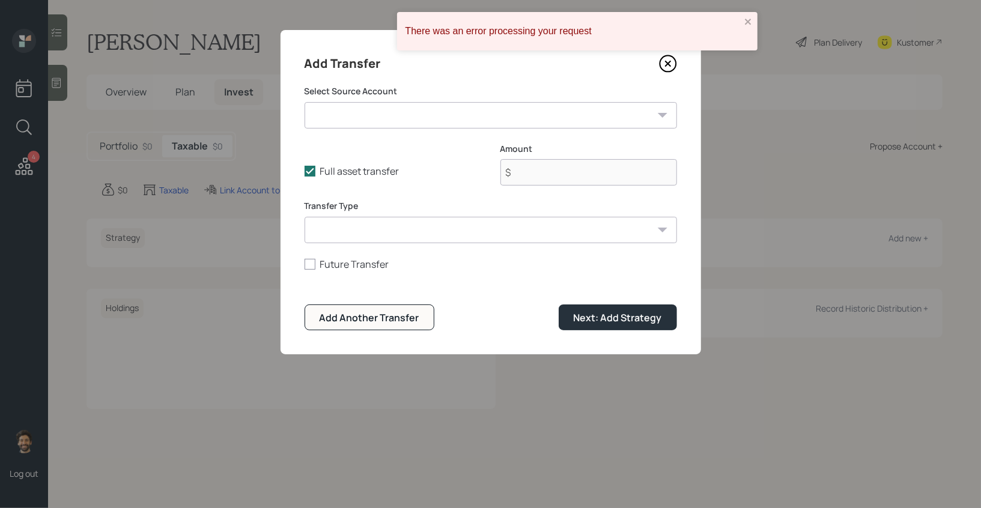
click at [384, 119] on select "HYS ($56,000 | Emergency Fund) Stocks ($133,000 | Taxable Investment)" at bounding box center [490, 115] width 372 height 26
select select "d11d6588-4faf-4b6f-8f63-52ac51810d1a"
click at [304, 102] on select "HYS ($56,000 | Emergency Fund) Stocks ($133,000 | Taxable Investment)" at bounding box center [490, 115] width 372 height 26
type input "$ 133,000"
click at [362, 232] on select "ACAT Transfer Non ACAT Transfer Capitalize Rollover Rollover Deposit" at bounding box center [490, 230] width 372 height 26
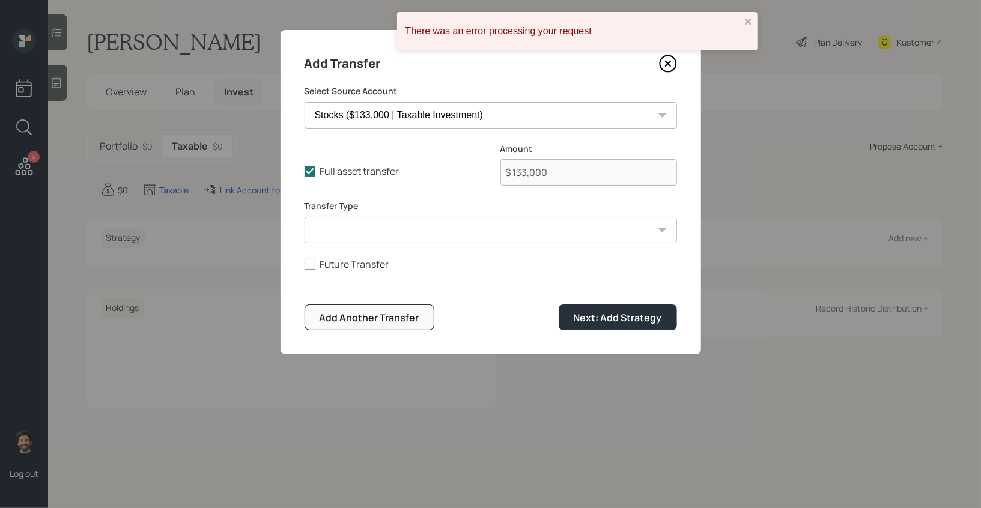
select select "acat_transfer"
click at [304, 217] on select "ACAT Transfer Non ACAT Transfer Capitalize Rollover Rollover Deposit" at bounding box center [490, 230] width 372 height 26
click at [600, 315] on div "Next: Add Strategy" at bounding box center [617, 317] width 88 height 13
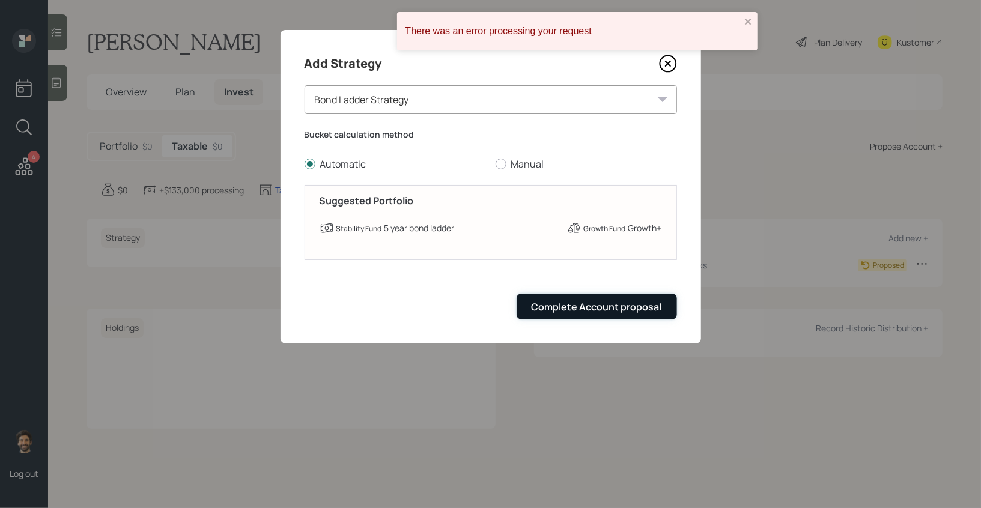
click at [561, 316] on button "Complete Account proposal" at bounding box center [596, 307] width 160 height 26
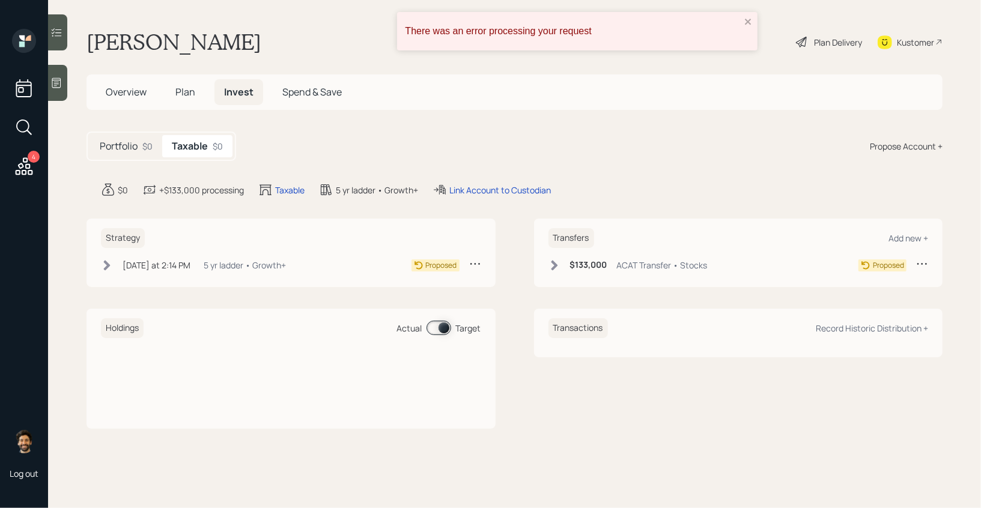
click at [826, 44] on div "Plan Delivery" at bounding box center [838, 42] width 48 height 13
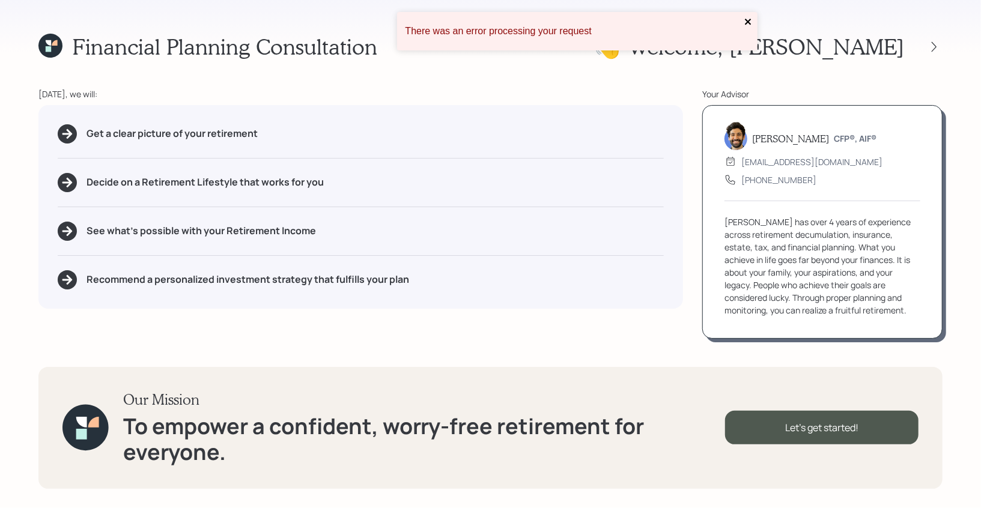
click at [748, 20] on icon "close" at bounding box center [748, 22] width 6 height 6
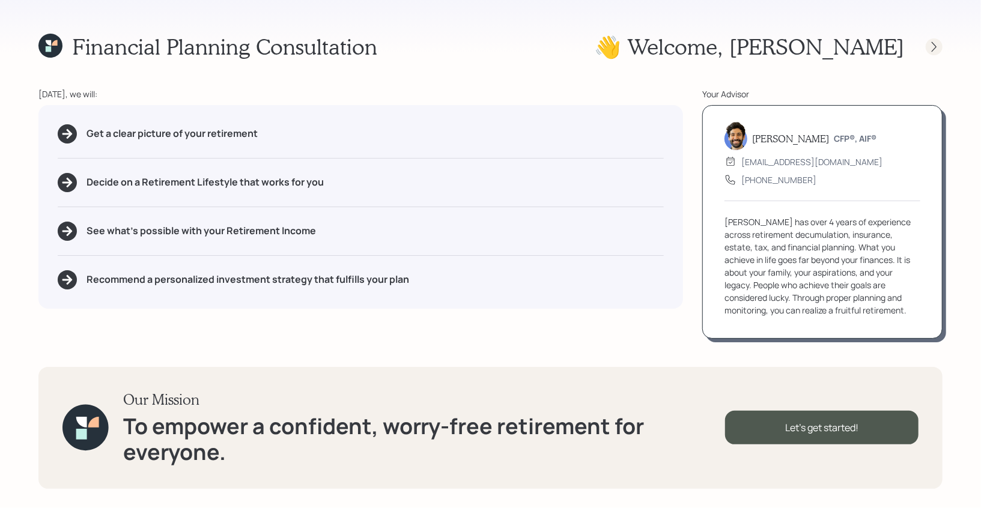
click at [926, 40] on div at bounding box center [923, 46] width 38 height 17
click at [934, 41] on icon at bounding box center [934, 47] width 12 height 12
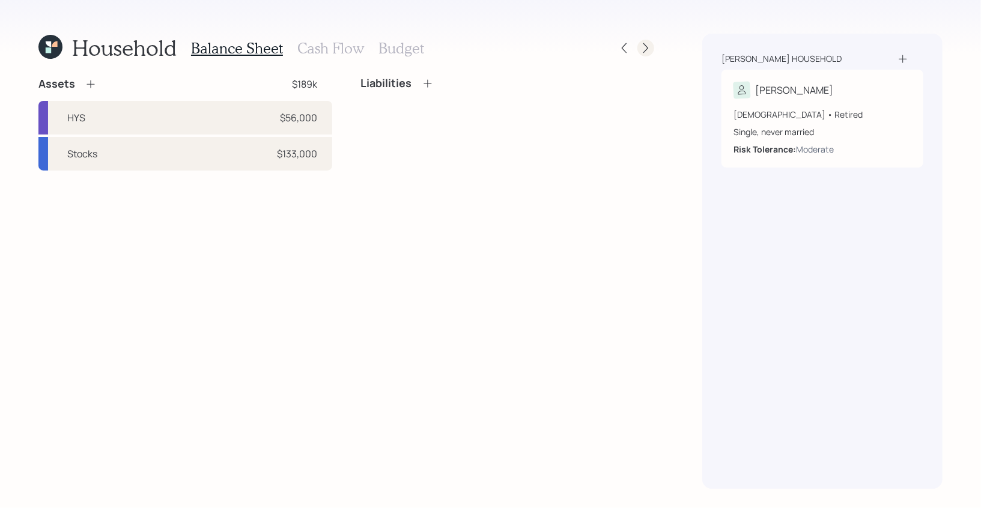
click at [649, 48] on icon at bounding box center [645, 48] width 12 height 12
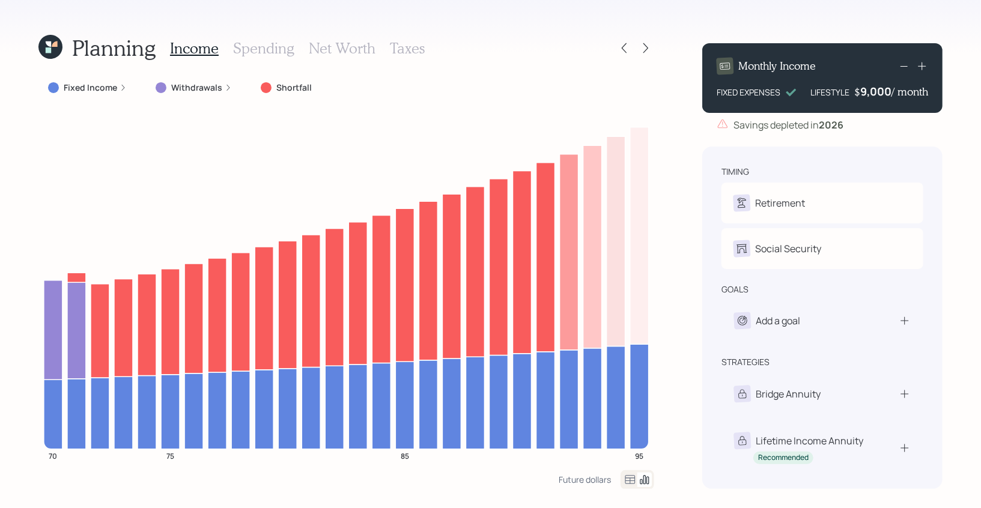
click at [47, 44] on icon at bounding box center [48, 43] width 5 height 5
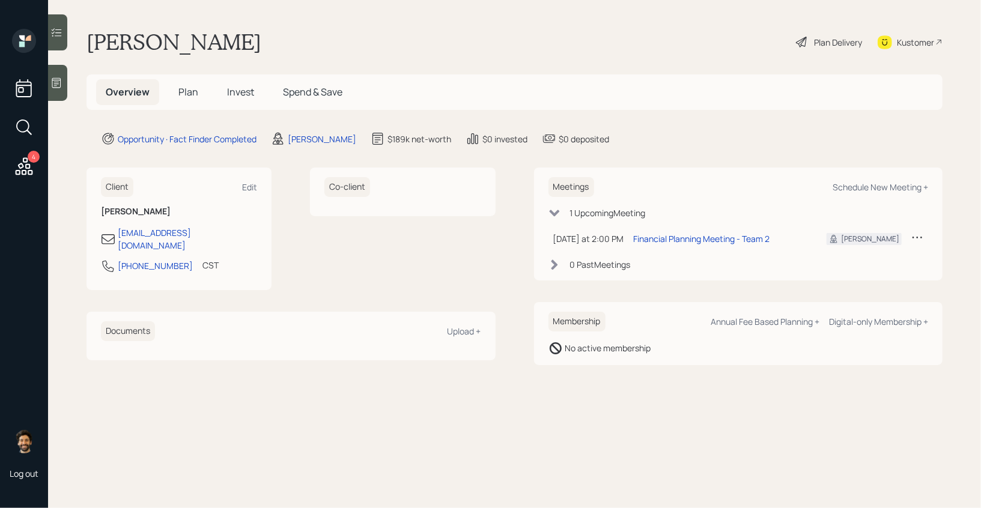
click at [184, 92] on span "Plan" at bounding box center [188, 91] width 20 height 13
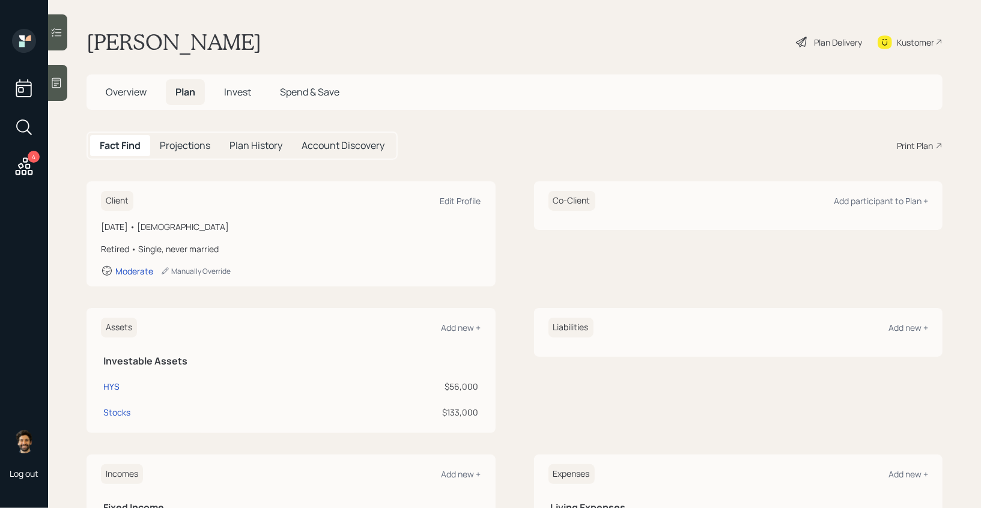
scroll to position [169, 0]
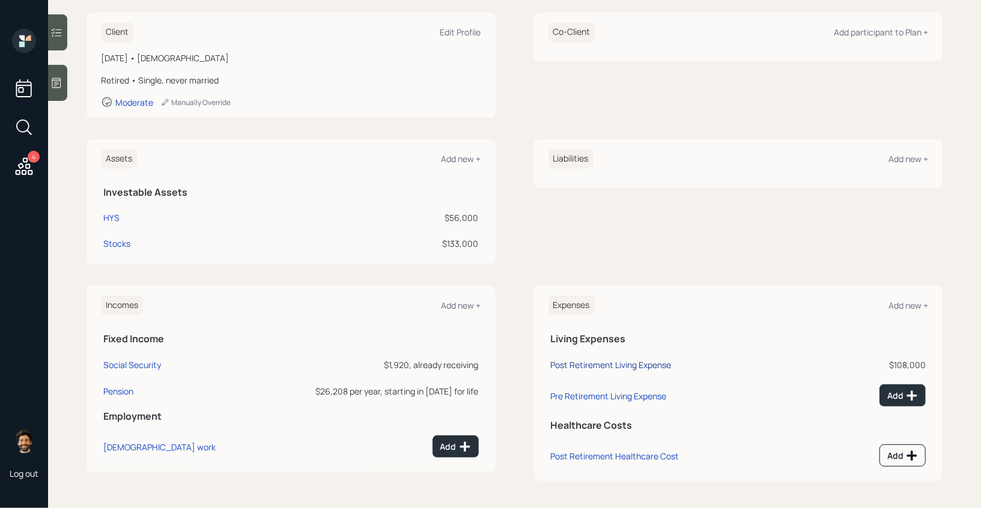
click at [606, 369] on div "Post Retirement Living Expense" at bounding box center [611, 364] width 121 height 11
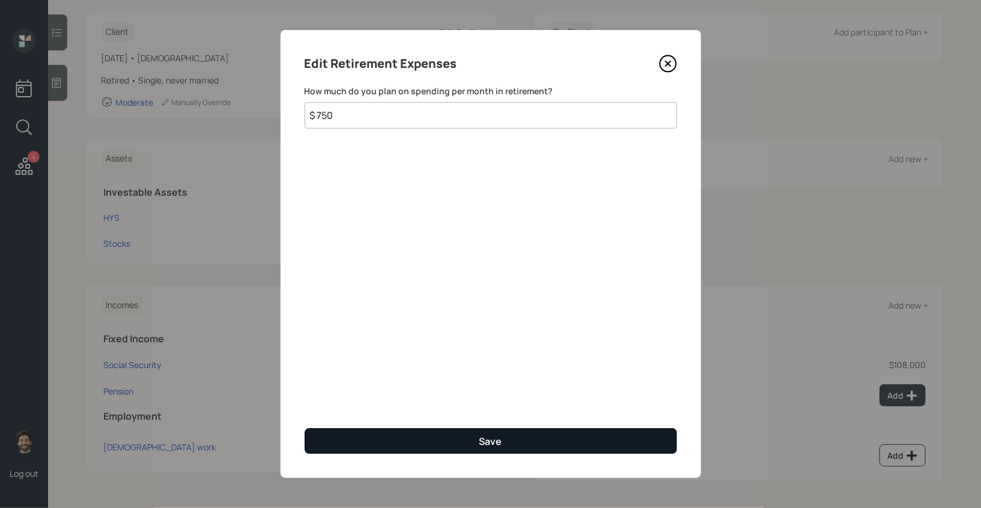
type input "$ 750"
click at [366, 447] on button "Save" at bounding box center [490, 441] width 372 height 26
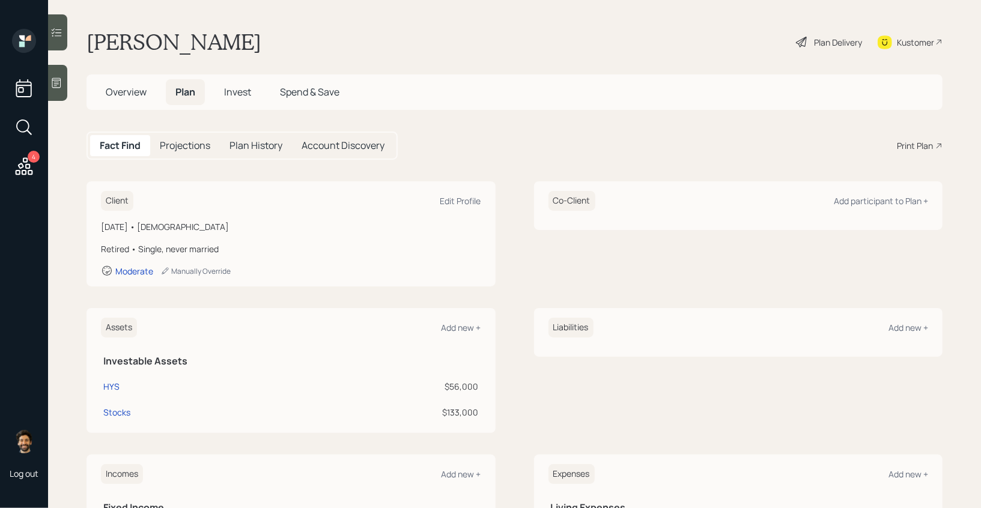
click at [822, 41] on div "Plan Delivery" at bounding box center [838, 42] width 48 height 13
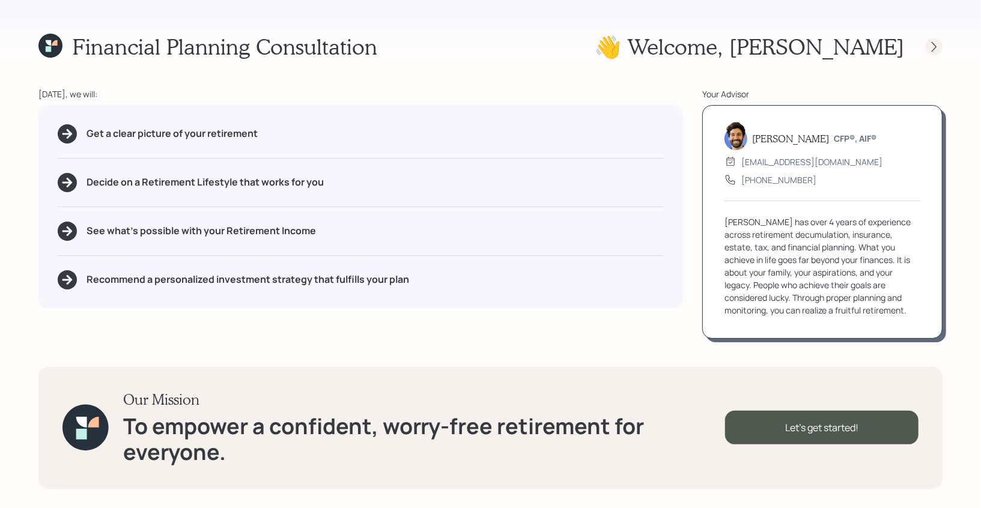
click at [933, 50] on icon at bounding box center [933, 46] width 5 height 10
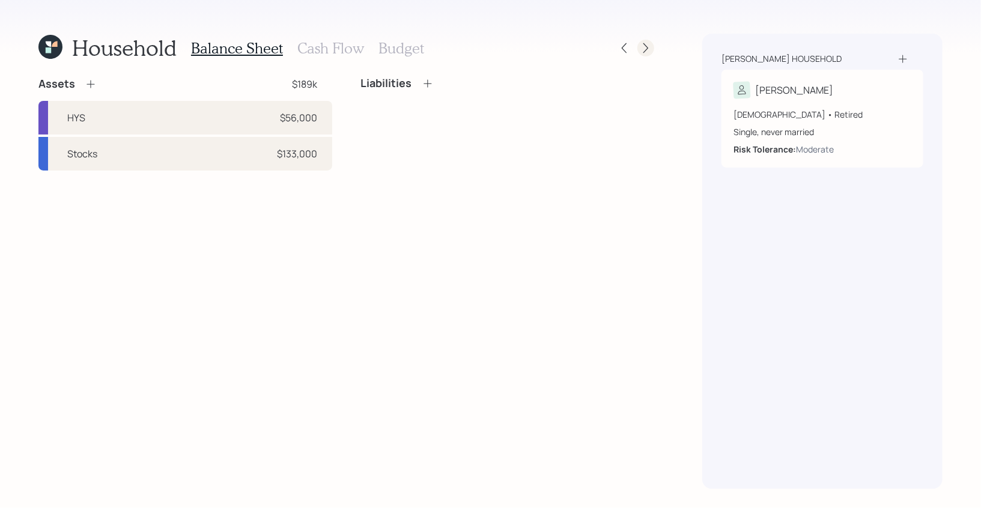
click at [647, 44] on icon at bounding box center [645, 48] width 12 height 12
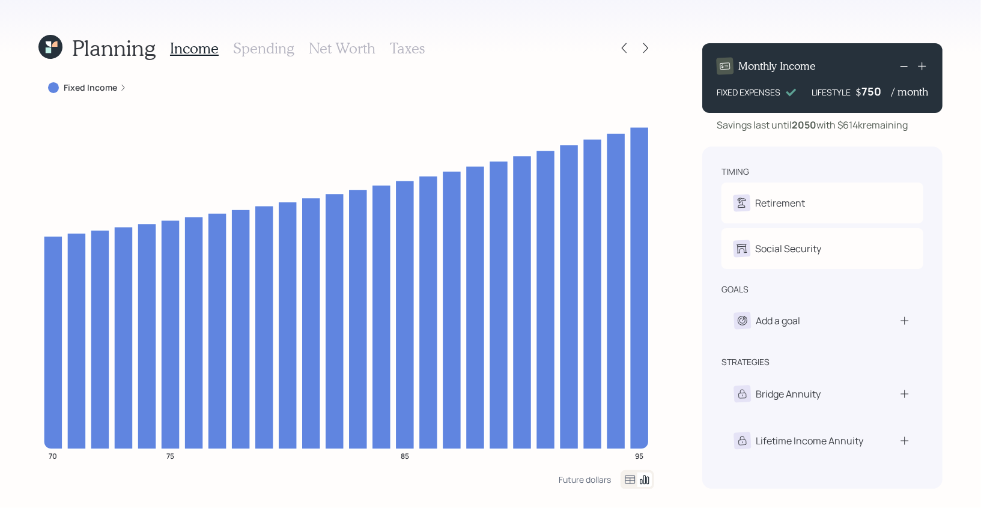
click at [257, 44] on h3 "Spending" at bounding box center [263, 48] width 61 height 17
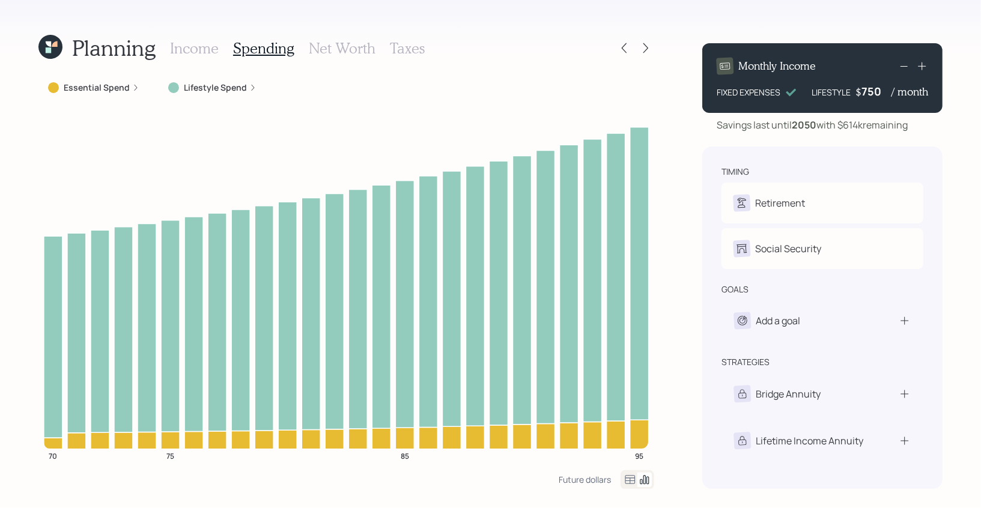
click at [623, 480] on icon at bounding box center [630, 480] width 14 height 14
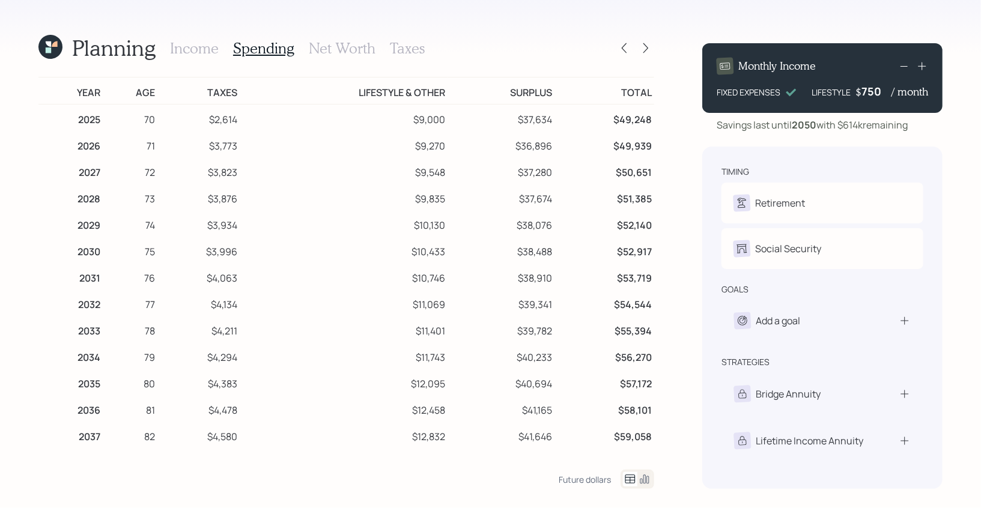
click at [193, 47] on h3 "Income" at bounding box center [194, 48] width 49 height 17
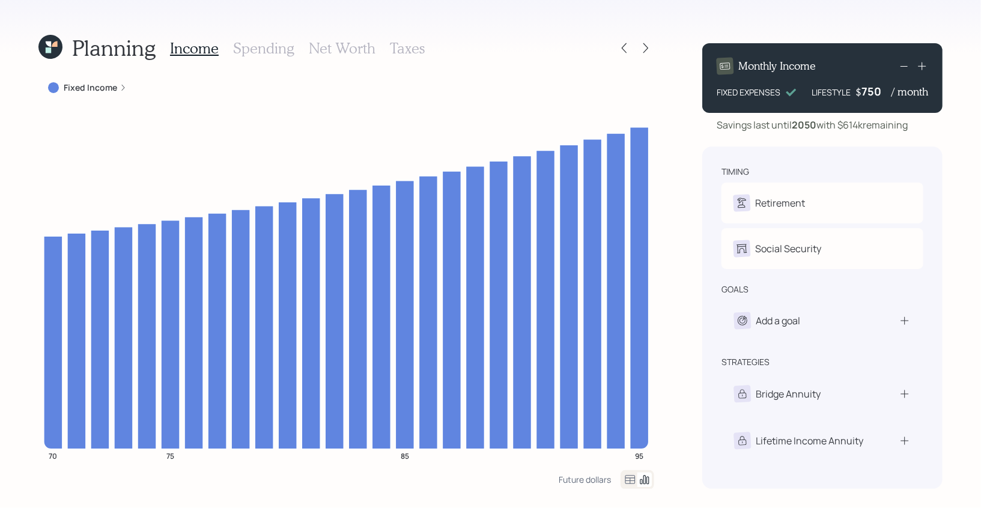
click at [631, 480] on icon at bounding box center [630, 480] width 14 height 14
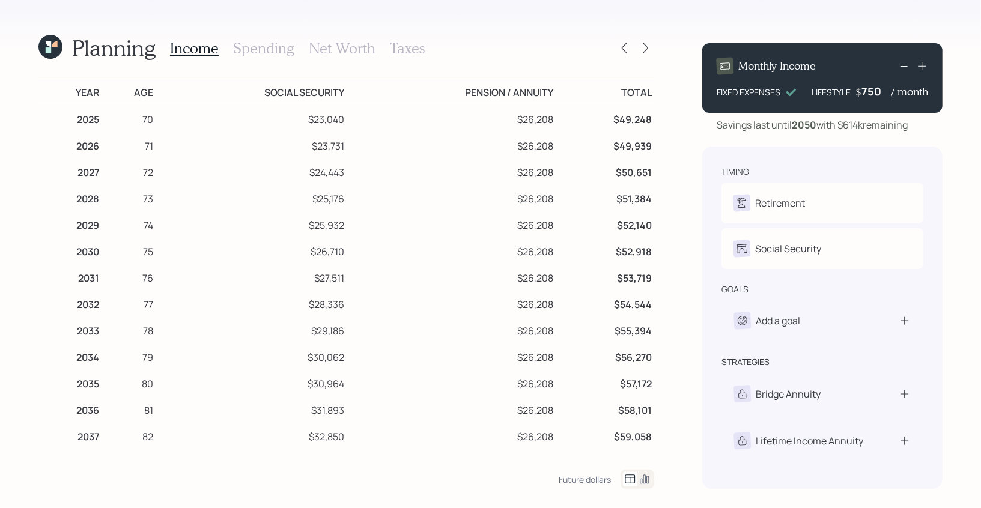
click at [51, 48] on icon at bounding box center [50, 47] width 24 height 24
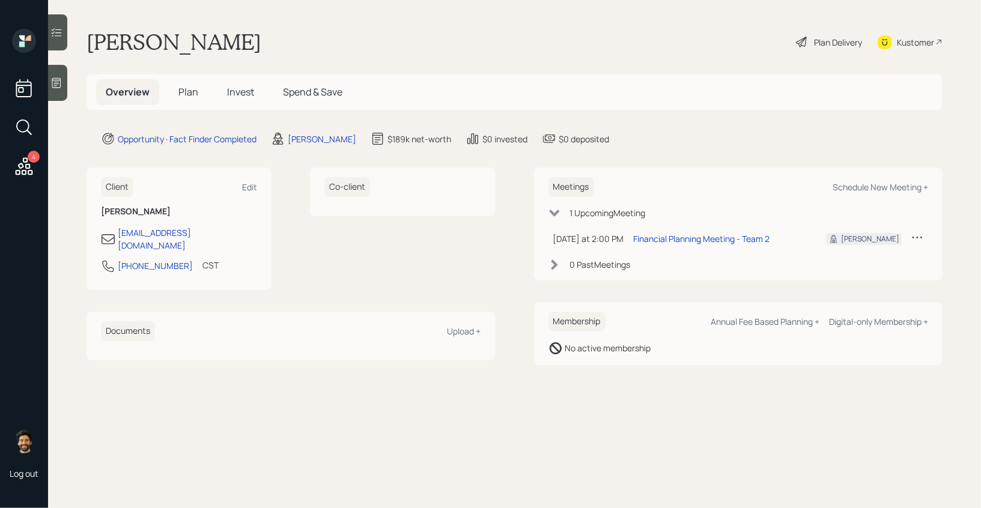
click at [185, 90] on span "Plan" at bounding box center [188, 91] width 20 height 13
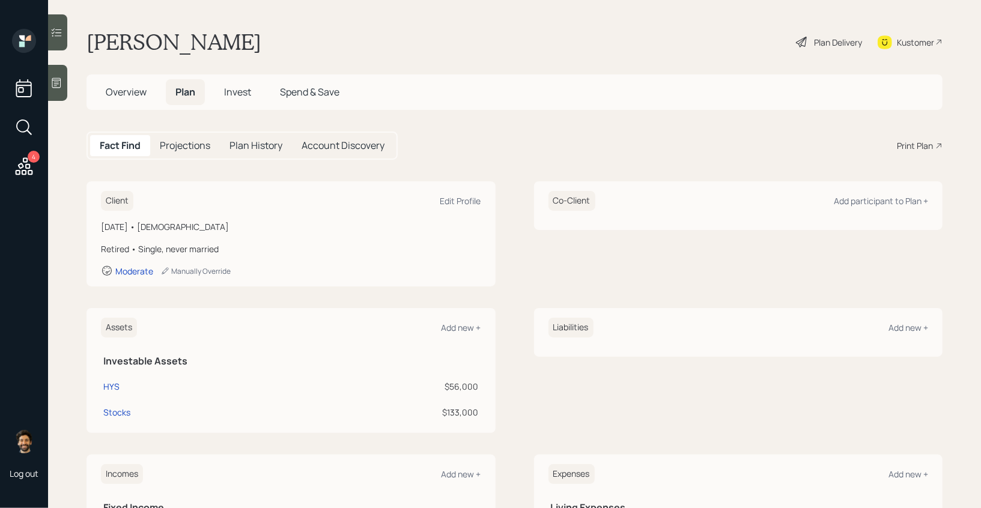
scroll to position [169, 0]
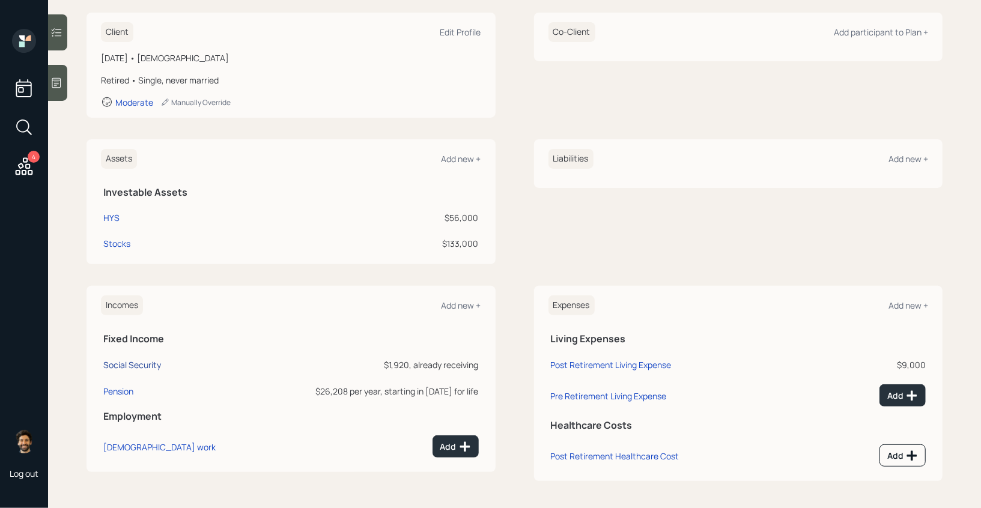
click at [136, 367] on div "Social Security" at bounding box center [132, 364] width 58 height 11
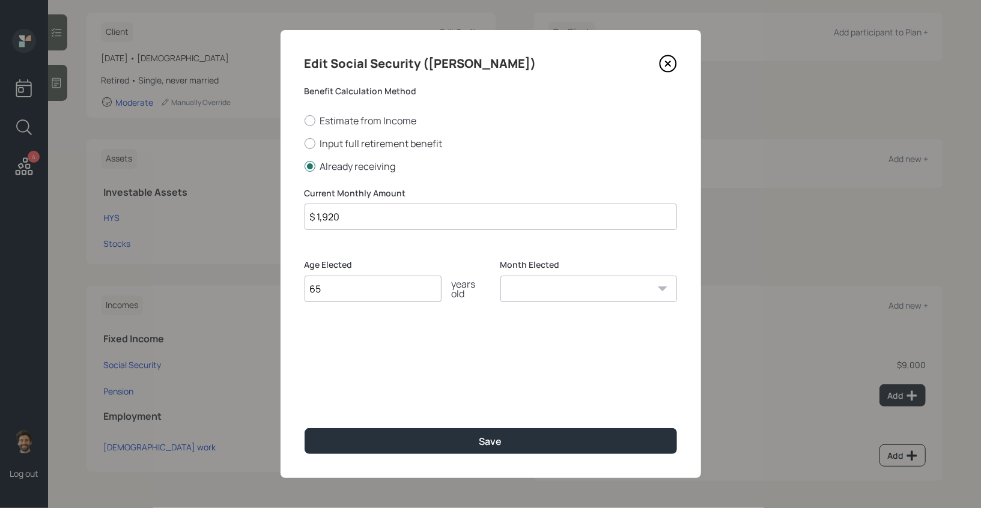
click at [330, 213] on input "$ 1,920" at bounding box center [490, 217] width 372 height 26
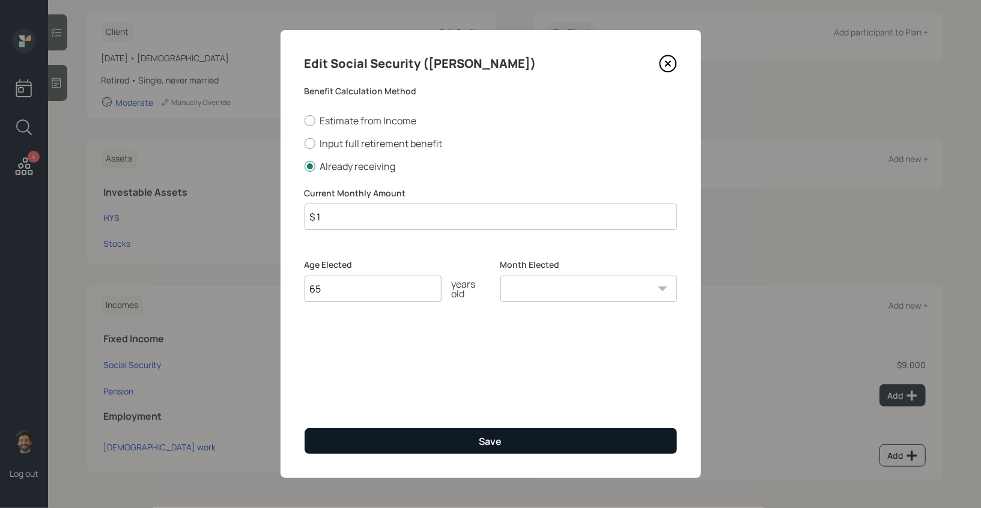
type input "$ 1"
click at [342, 434] on button "Save" at bounding box center [490, 441] width 372 height 26
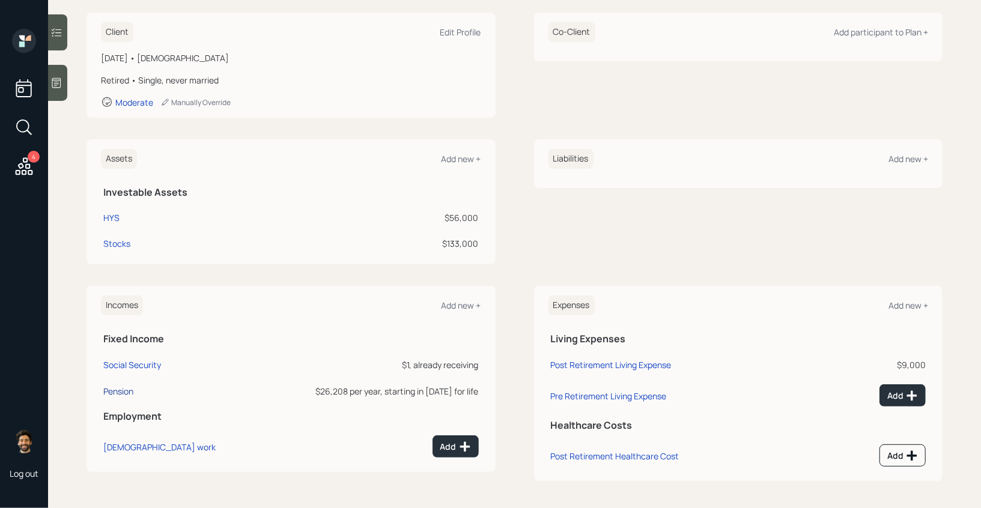
click at [113, 391] on div "Pension" at bounding box center [118, 391] width 30 height 11
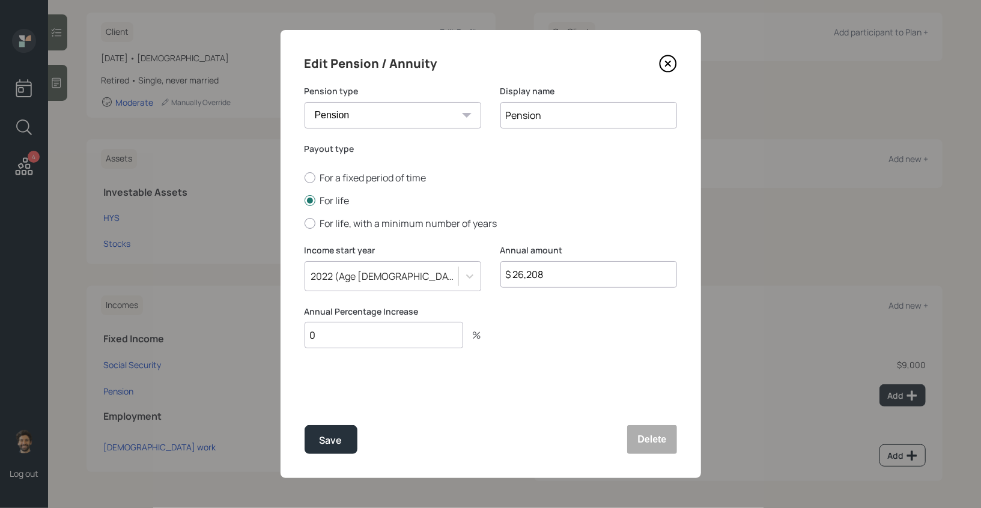
click at [522, 277] on input "$ 26,208" at bounding box center [588, 274] width 177 height 26
type input "$ 1"
click at [328, 432] on button "Save" at bounding box center [330, 439] width 53 height 29
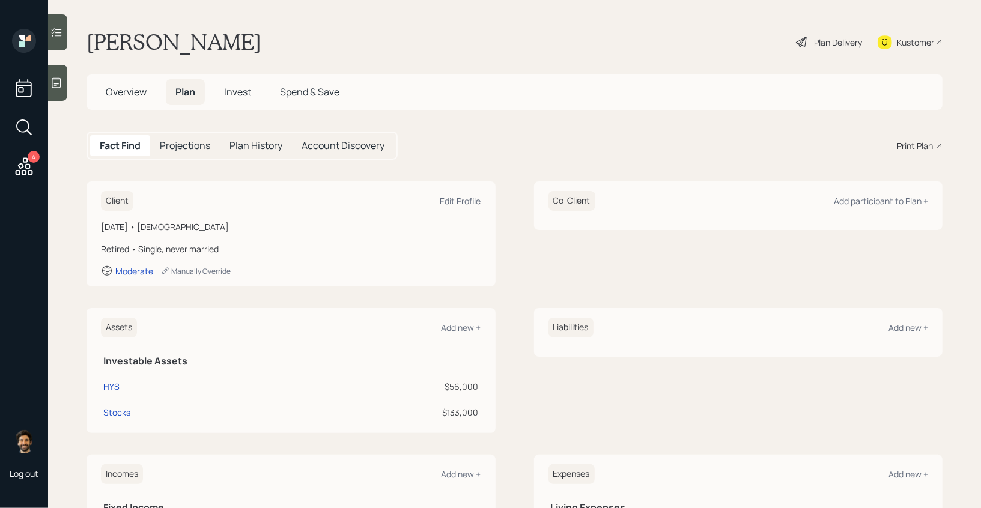
click at [834, 38] on div "Plan Delivery" at bounding box center [838, 42] width 48 height 13
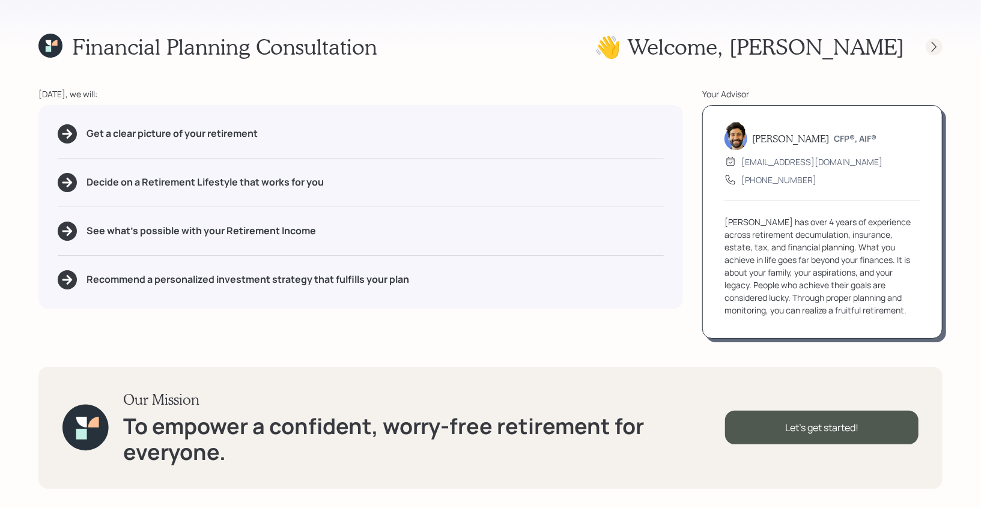
click at [933, 46] on icon at bounding box center [934, 47] width 12 height 12
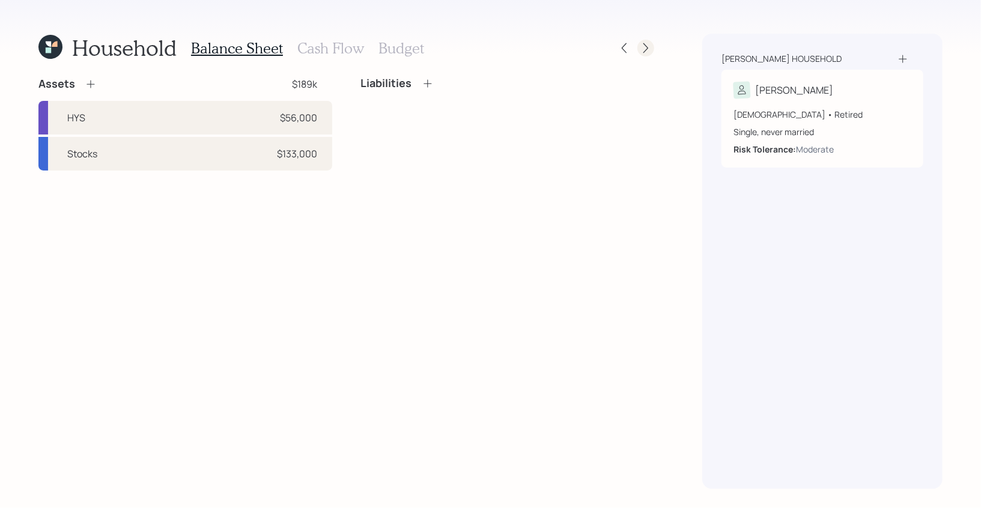
click at [649, 53] on icon at bounding box center [645, 48] width 12 height 12
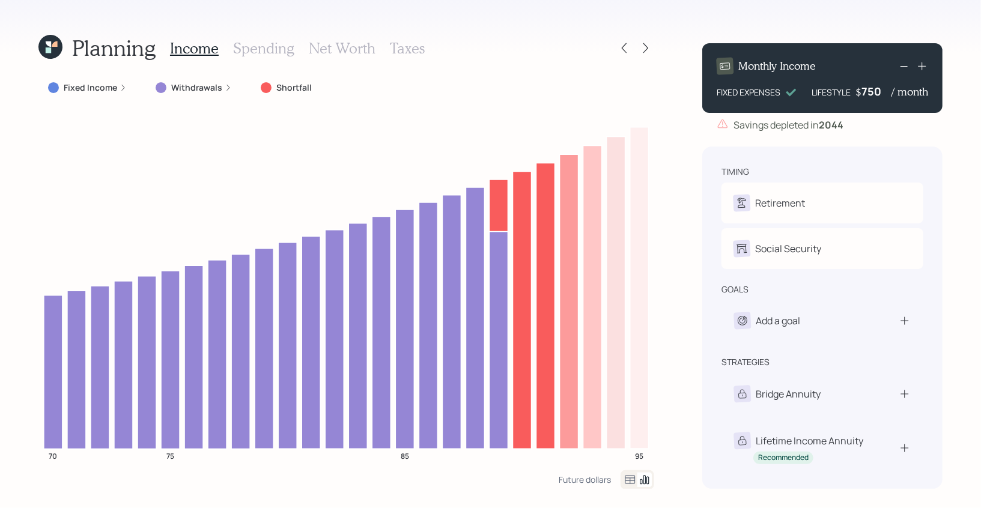
click at [51, 44] on icon at bounding box center [48, 43] width 5 height 5
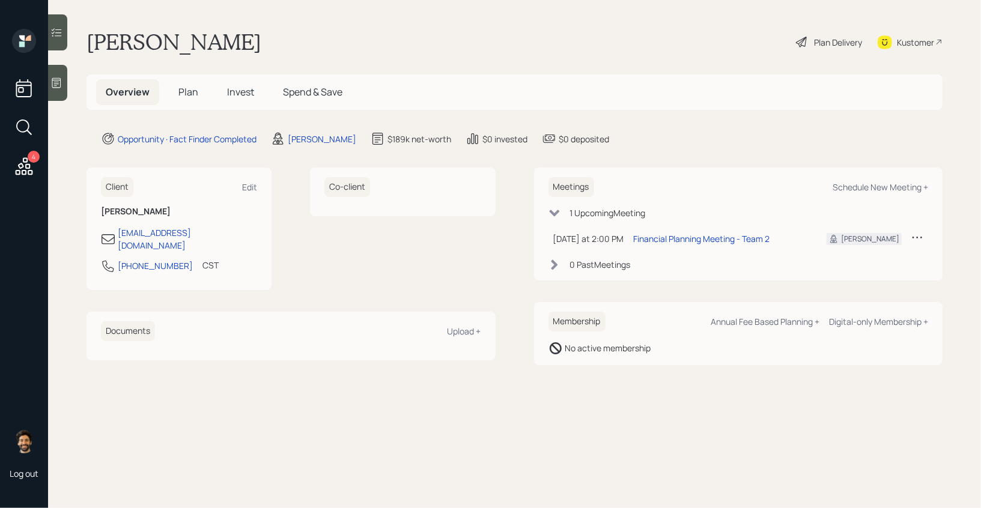
click at [177, 97] on h5 "Plan" at bounding box center [188, 92] width 39 height 26
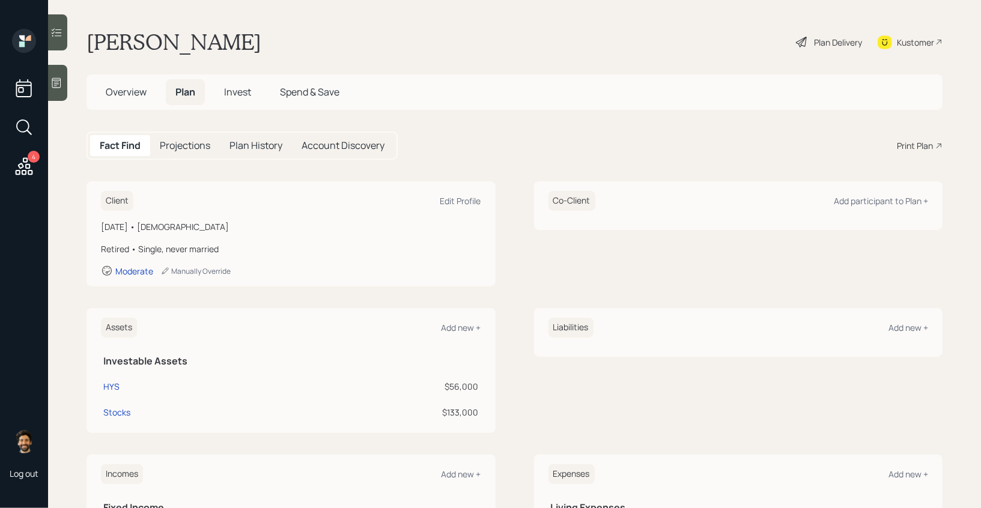
scroll to position [169, 0]
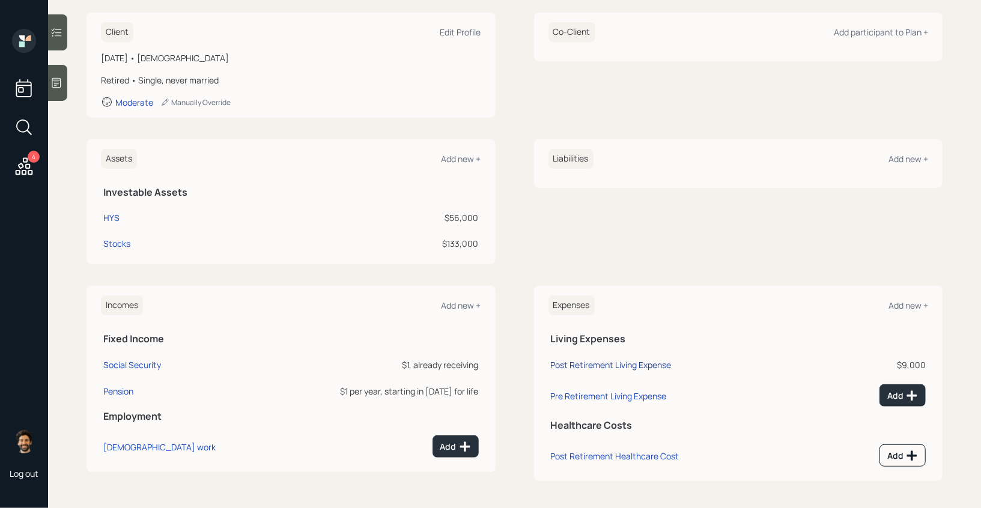
click at [607, 362] on div "Post Retirement Living Expense" at bounding box center [611, 364] width 121 height 11
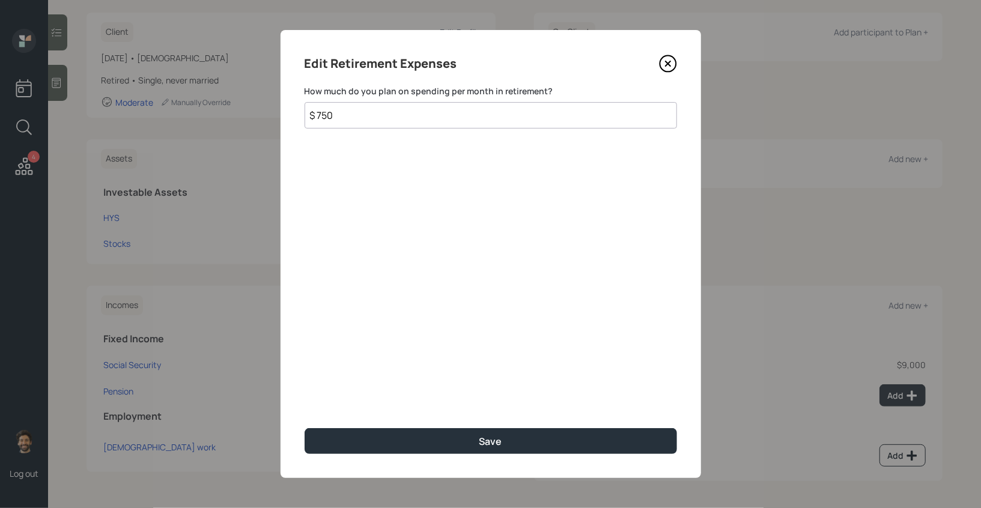
click at [333, 112] on input "$ 750" at bounding box center [490, 115] width 372 height 26
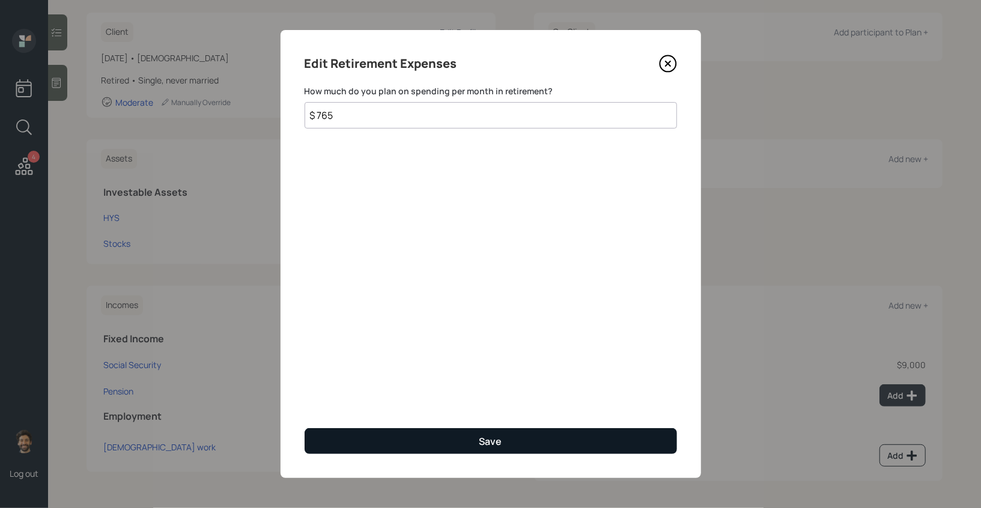
type input "$ 765"
click at [351, 453] on button "Save" at bounding box center [490, 441] width 372 height 26
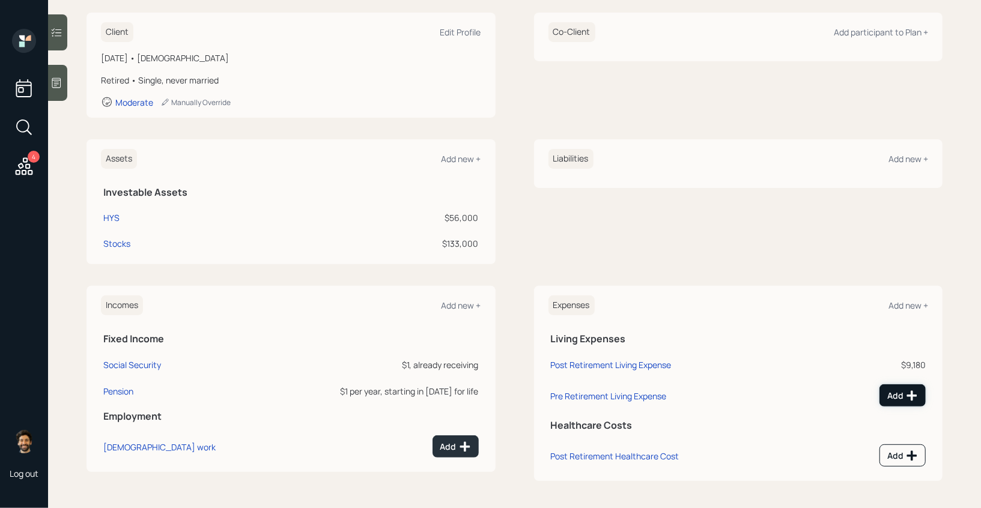
click at [898, 387] on button "Add" at bounding box center [902, 395] width 46 height 22
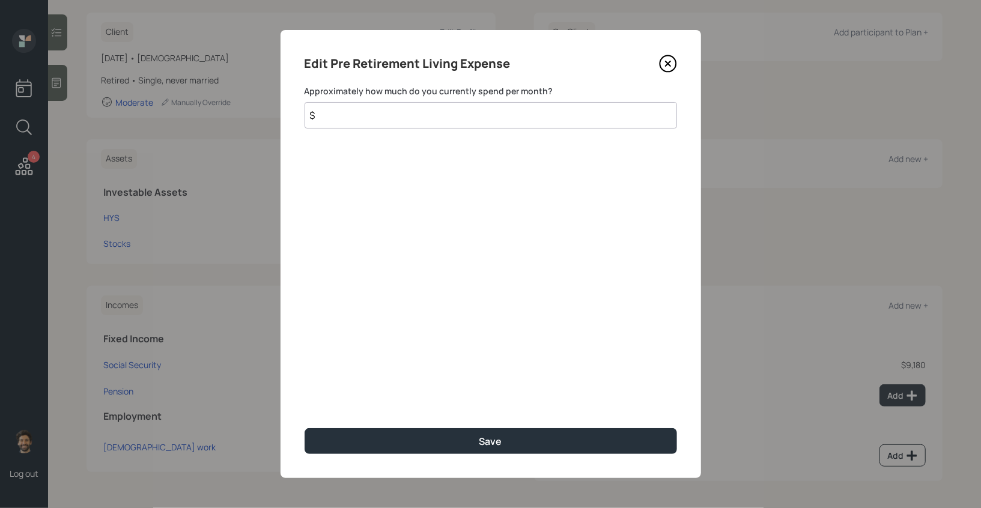
click at [388, 98] on div "Approximately how much do you currently spend per month? $" at bounding box center [490, 106] width 372 height 43
click at [387, 112] on input "$" at bounding box center [490, 115] width 372 height 26
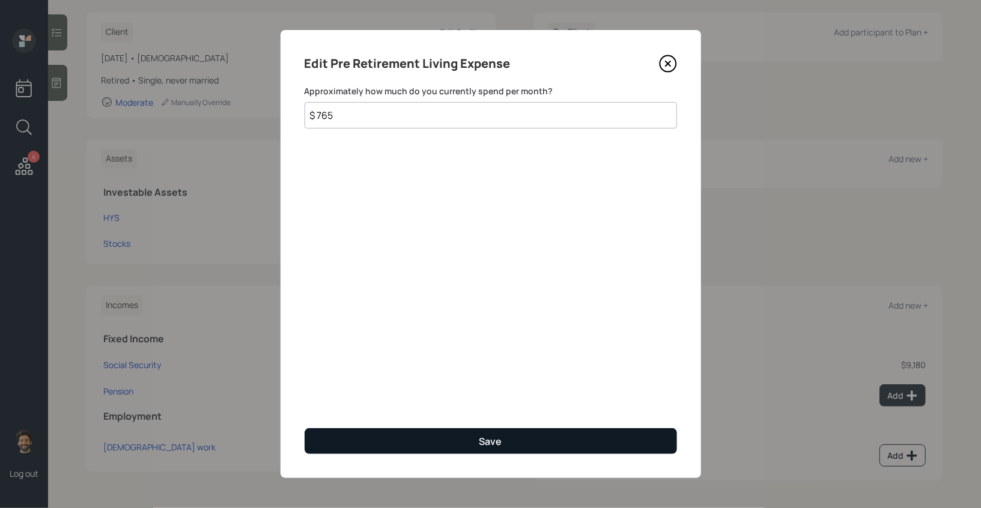
type input "$ 765"
click at [356, 436] on button "Save" at bounding box center [490, 441] width 372 height 26
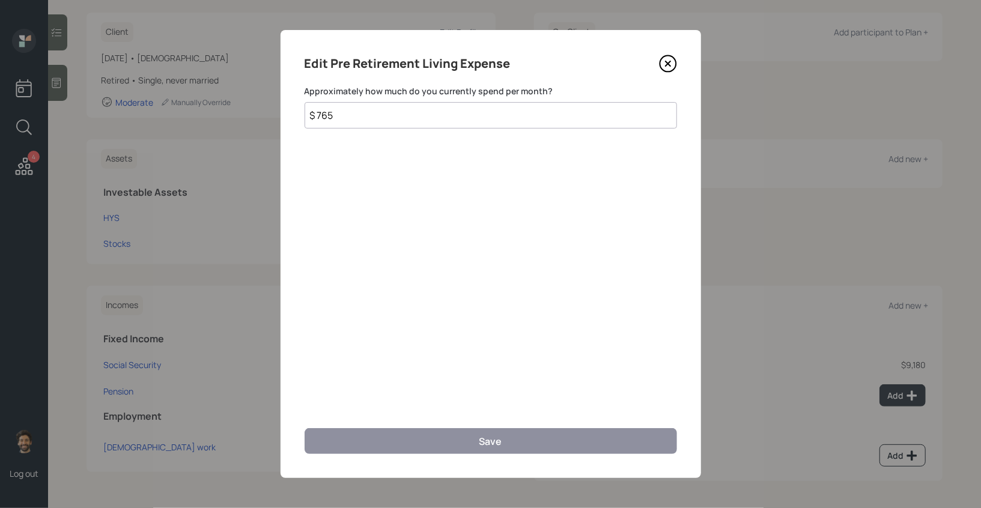
scroll to position [160, 0]
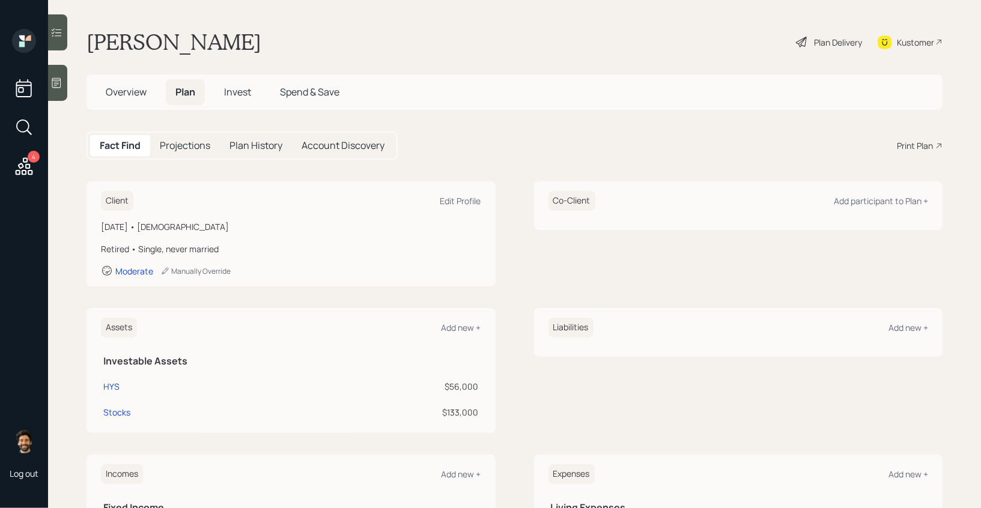
click at [827, 44] on div "Plan Delivery" at bounding box center [838, 42] width 48 height 13
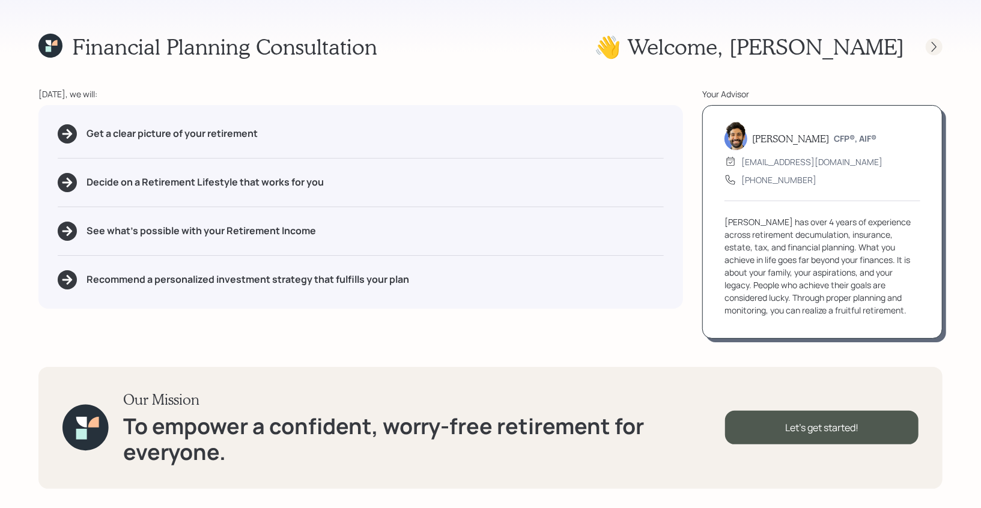
click at [932, 43] on icon at bounding box center [934, 47] width 12 height 12
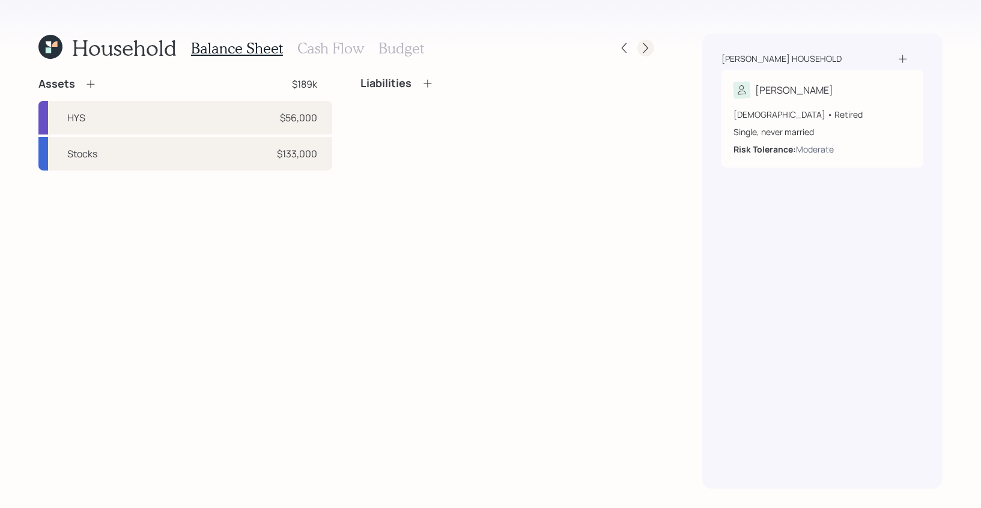
click at [652, 49] on div at bounding box center [645, 48] width 17 height 17
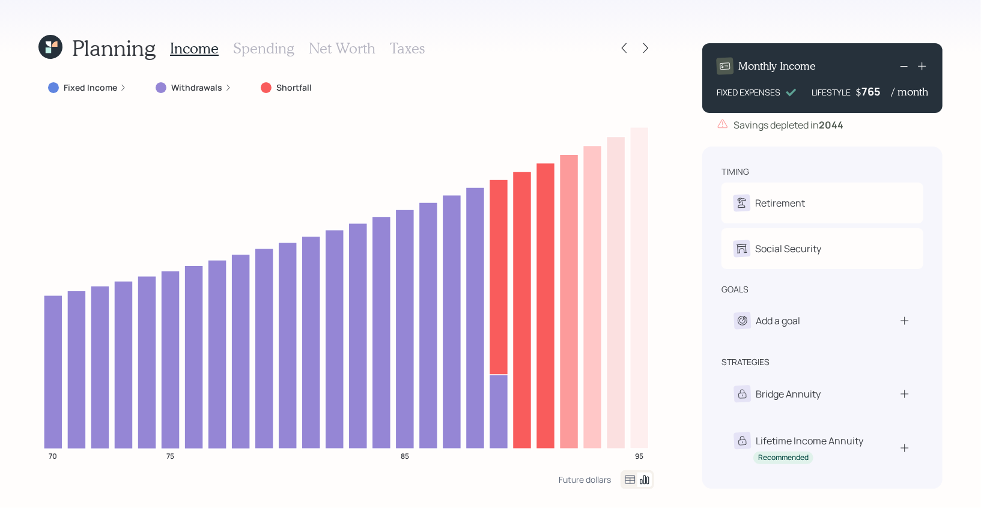
click at [55, 44] on icon at bounding box center [54, 43] width 5 height 5
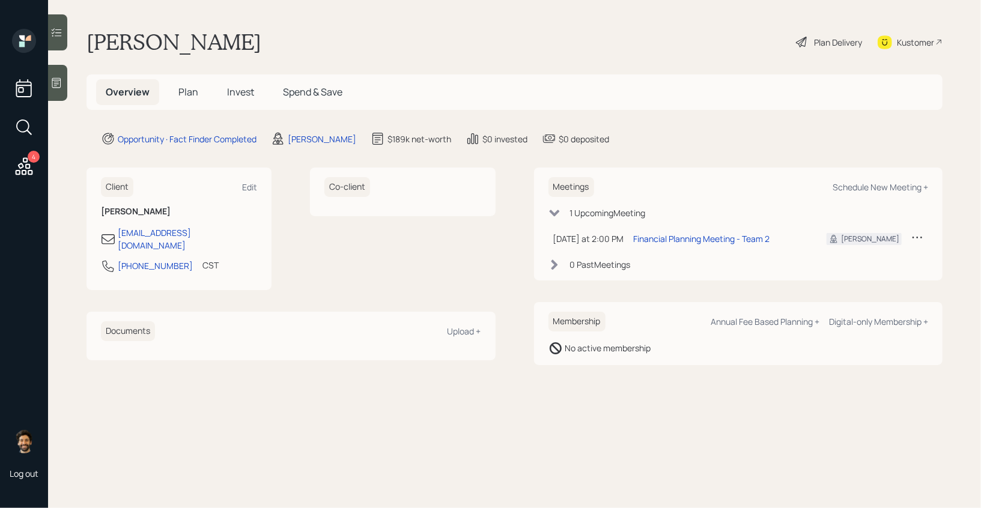
click at [186, 88] on span "Plan" at bounding box center [188, 91] width 20 height 13
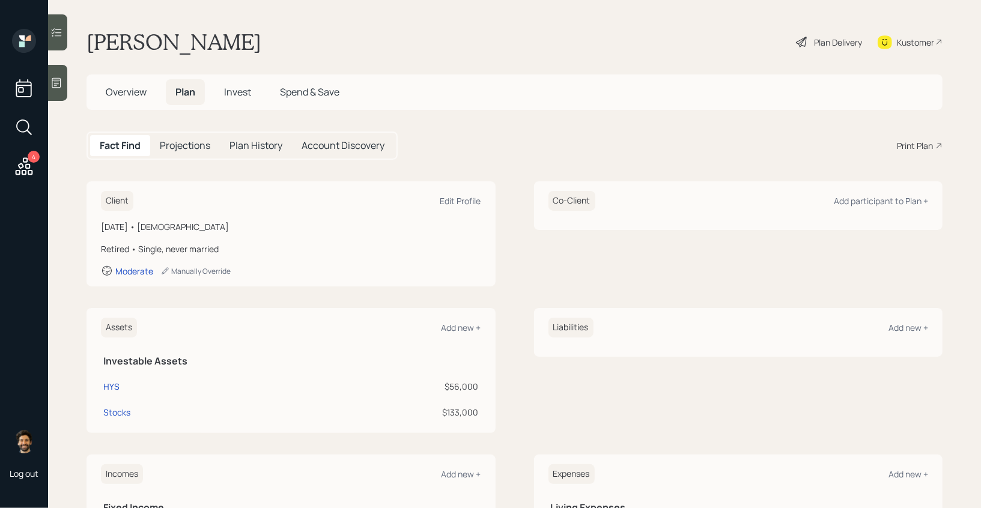
scroll to position [160, 0]
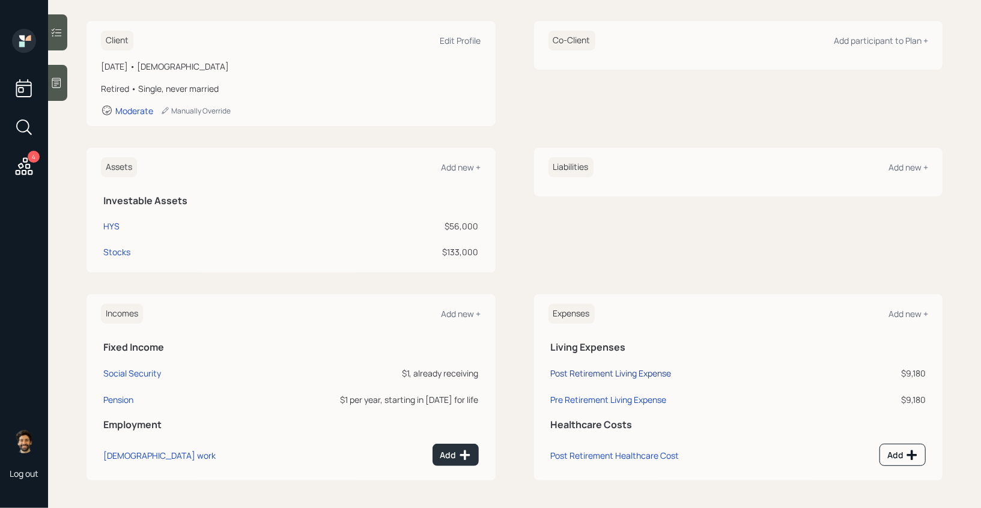
click at [585, 372] on div "Post Retirement Living Expense" at bounding box center [611, 372] width 121 height 11
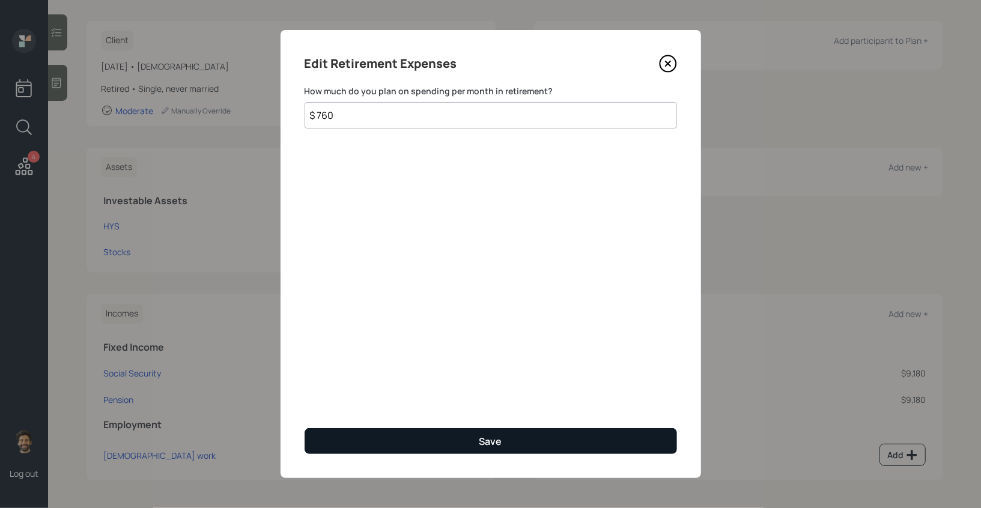
type input "$ 760"
click at [370, 432] on button "Save" at bounding box center [490, 441] width 372 height 26
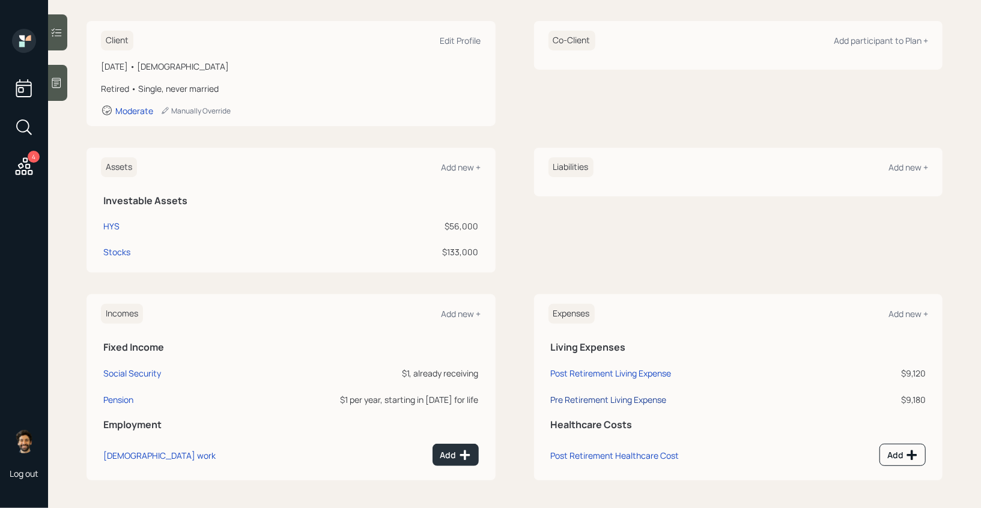
click at [626, 398] on div "Pre Retirement Living Expense" at bounding box center [609, 399] width 116 height 11
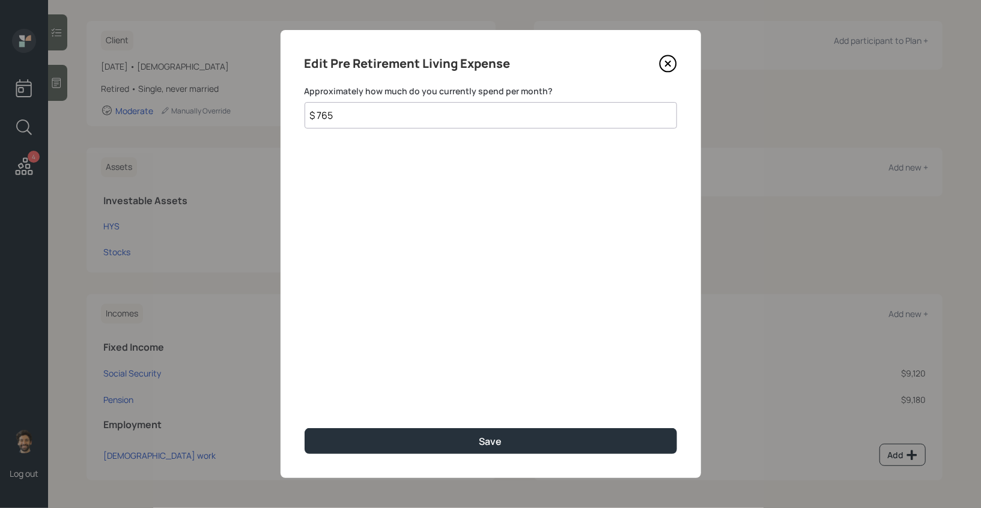
click at [340, 118] on input "$ 765" at bounding box center [490, 115] width 372 height 26
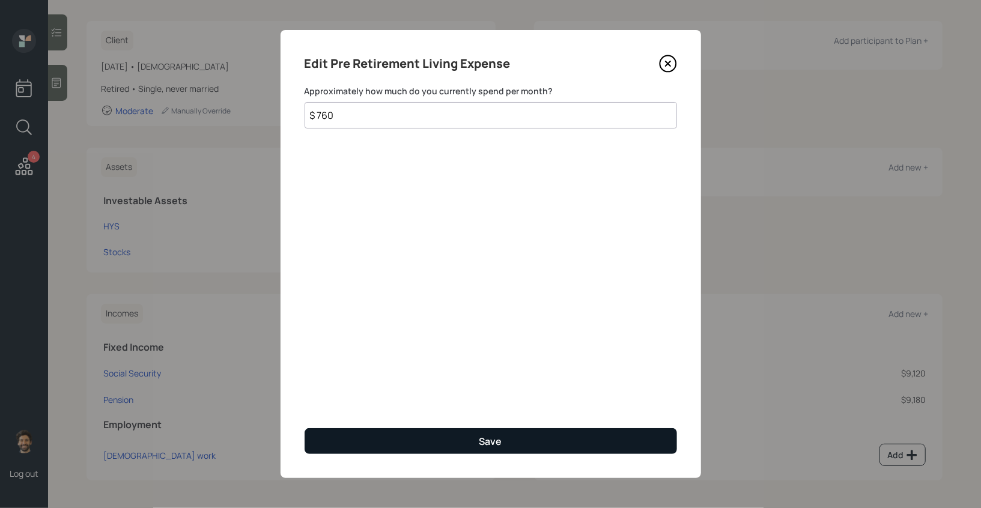
type input "$ 760"
click at [338, 439] on button "Save" at bounding box center [490, 441] width 372 height 26
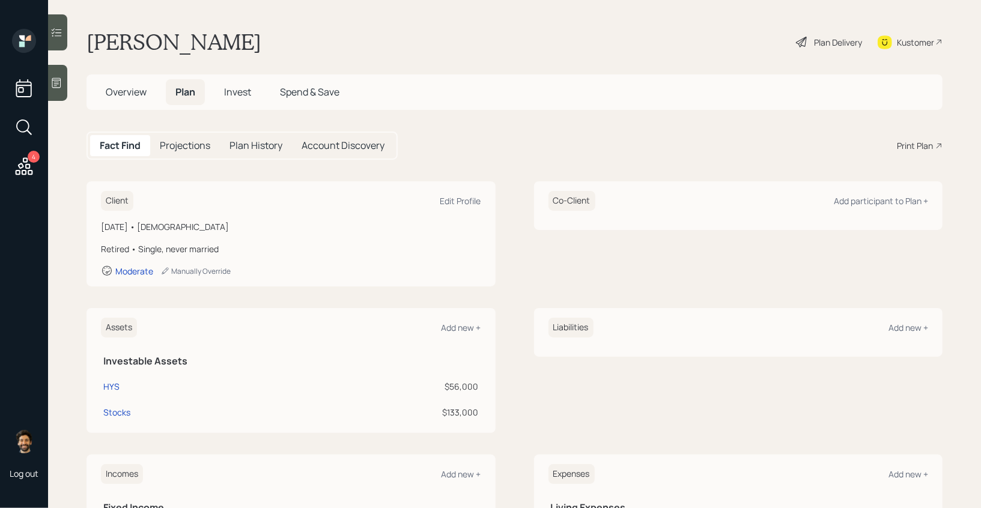
click at [824, 40] on div "Plan Delivery" at bounding box center [838, 42] width 48 height 13
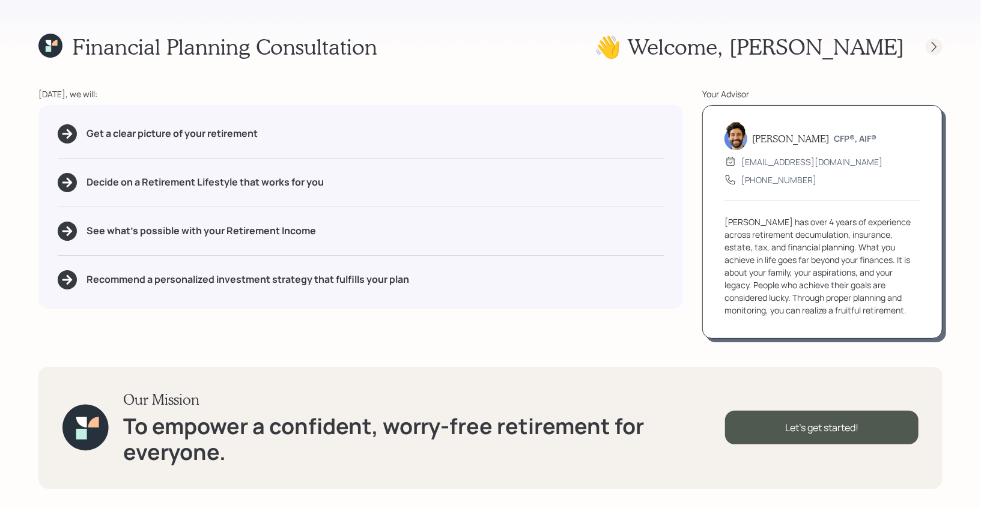
click at [937, 48] on icon at bounding box center [934, 47] width 12 height 12
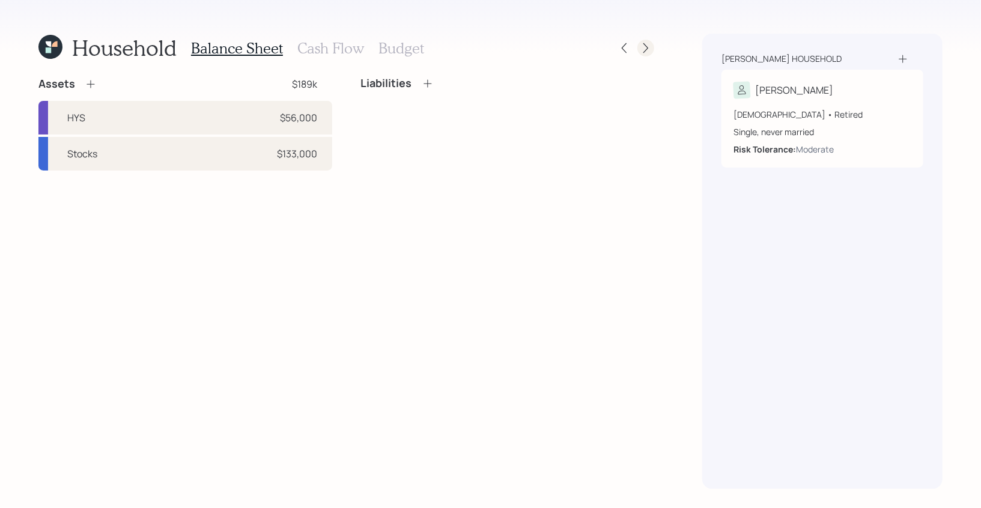
click at [650, 44] on icon at bounding box center [645, 48] width 12 height 12
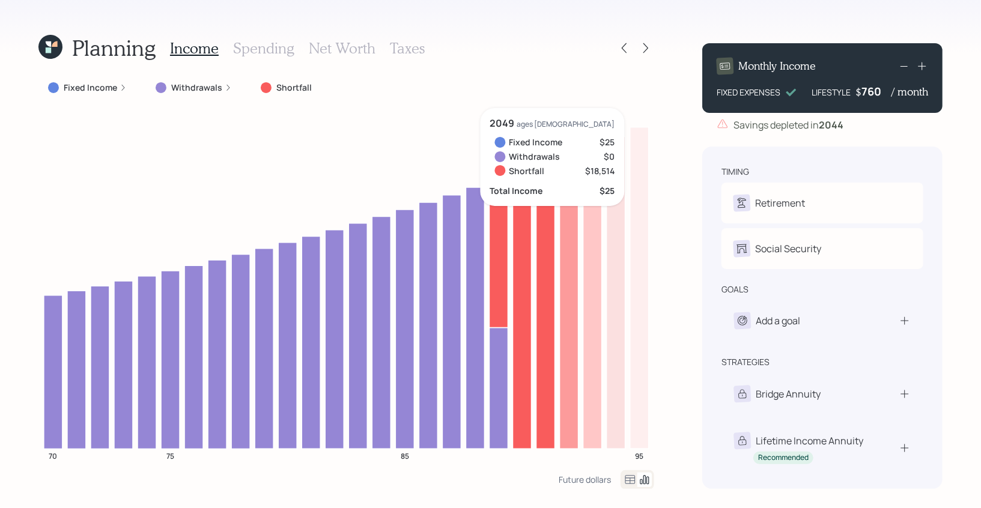
click at [873, 90] on div "760" at bounding box center [876, 91] width 30 height 14
click at [820, 22] on div "Planning Income Spending Net Worth Taxes Fixed Income Withdrawals Shortfall 70 …" at bounding box center [490, 254] width 981 height 508
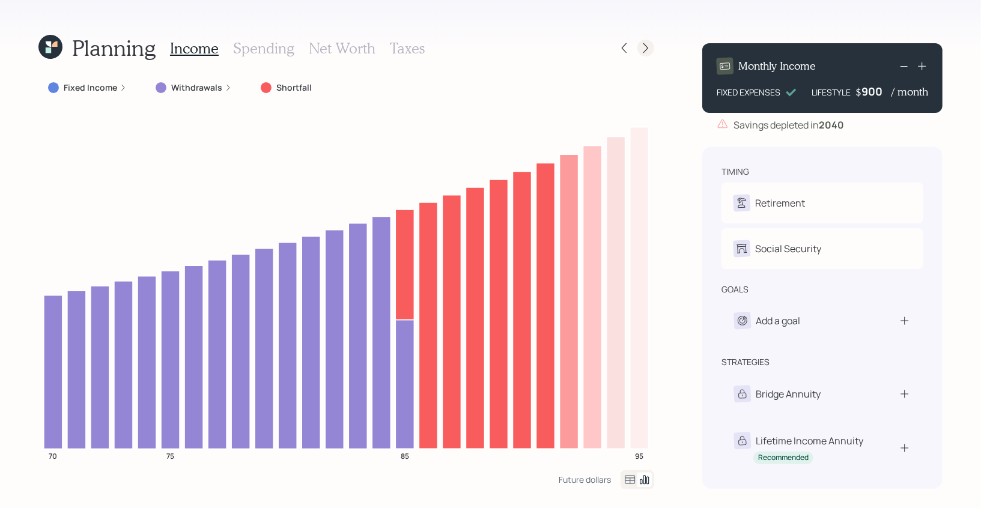
click at [649, 44] on icon at bounding box center [645, 48] width 12 height 12
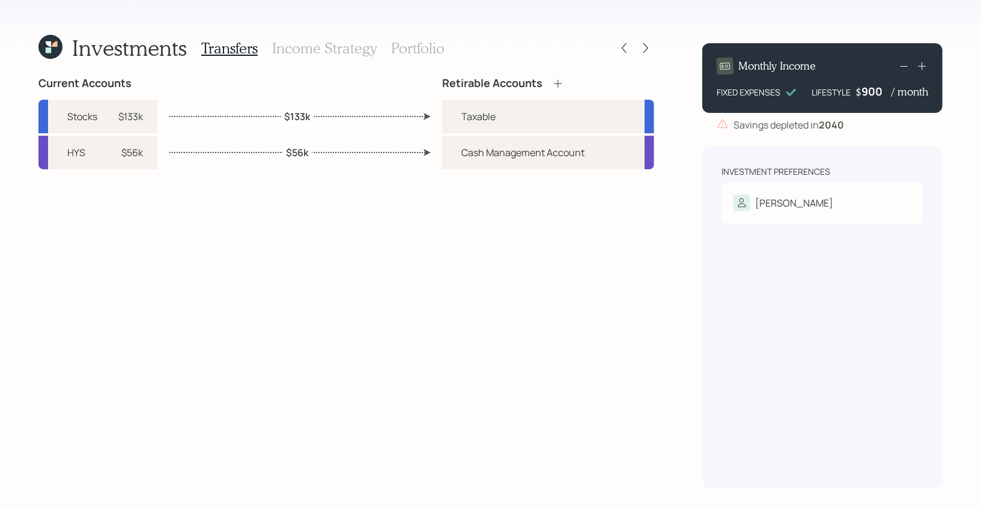
click at [352, 45] on h3 "Income Strategy" at bounding box center [324, 48] width 104 height 17
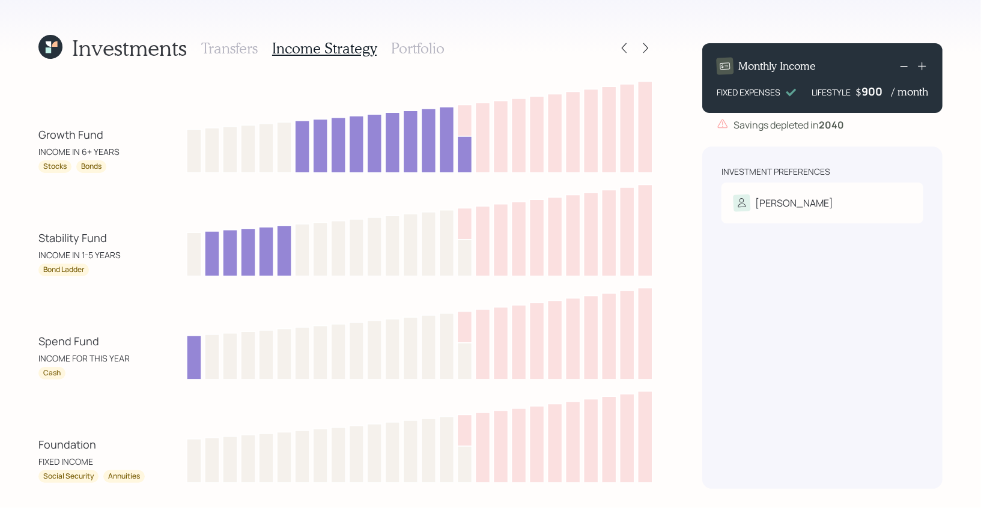
click at [406, 46] on h3 "Portfolio" at bounding box center [417, 48] width 53 height 17
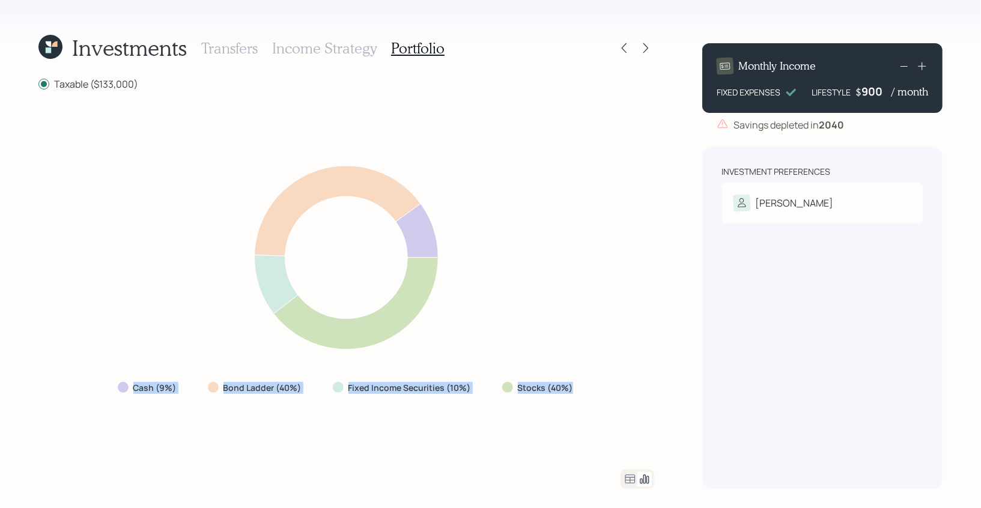
drag, startPoint x: 570, startPoint y: 389, endPoint x: 118, endPoint y: 394, distance: 451.6
click at [118, 394] on div "Cash (9%) Bond Ladder (40%) Fixed Income Securities (10%) Stocks (40%)" at bounding box center [346, 388] width 477 height 22
click at [500, 380] on div "Stocks (40%)" at bounding box center [538, 388] width 92 height 22
click at [633, 480] on icon at bounding box center [630, 479] width 14 height 14
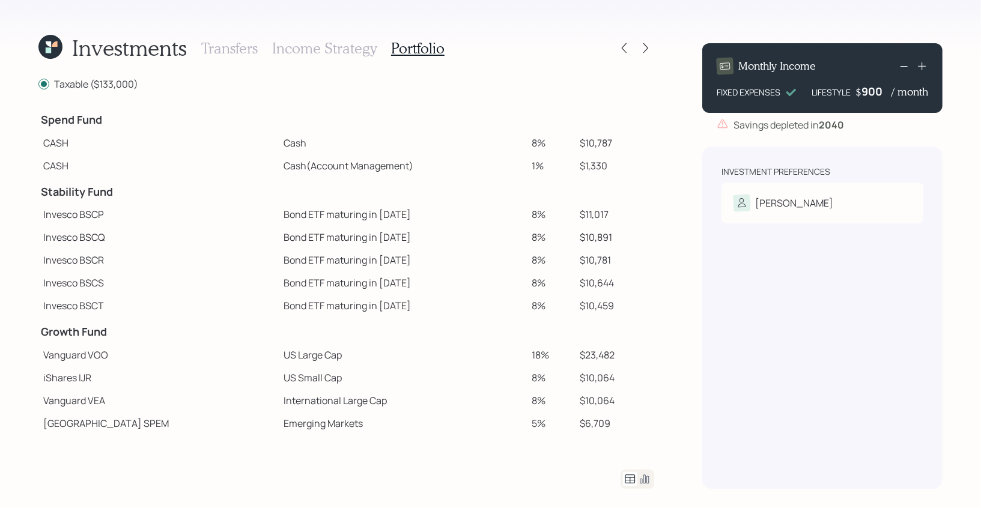
click at [53, 52] on icon at bounding box center [50, 47] width 24 height 24
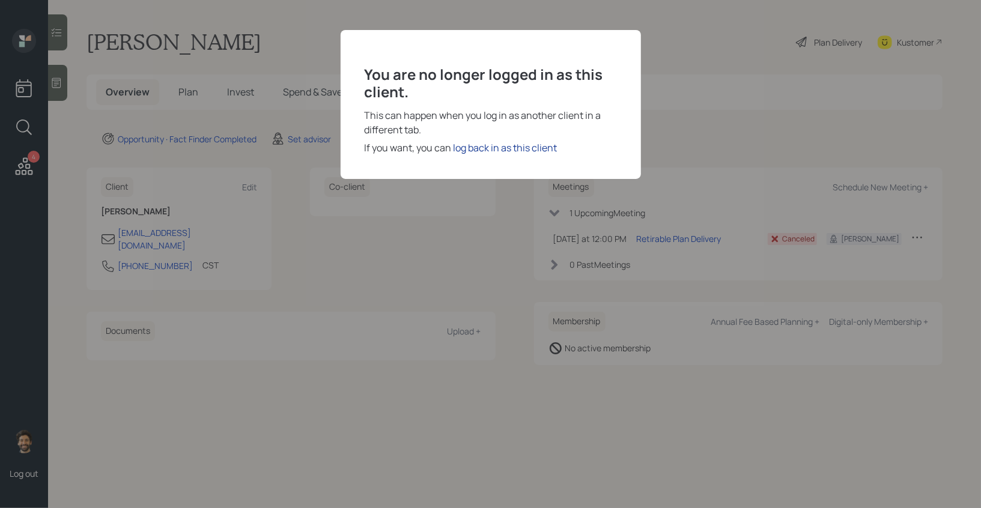
click at [500, 147] on div "log back in as this client" at bounding box center [505, 148] width 104 height 14
